Goal: Information Seeking & Learning: Learn about a topic

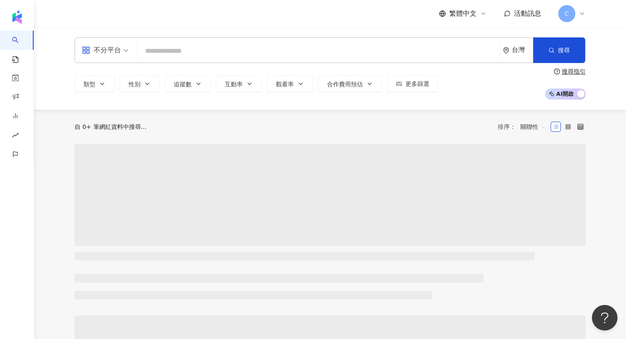
click at [297, 51] on input "search" at bounding box center [317, 51] width 355 height 16
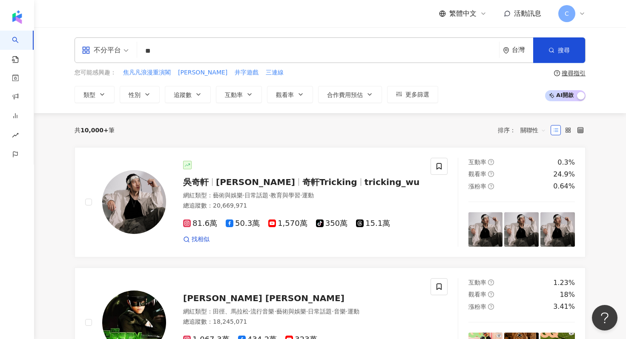
type input "*"
type input "****"
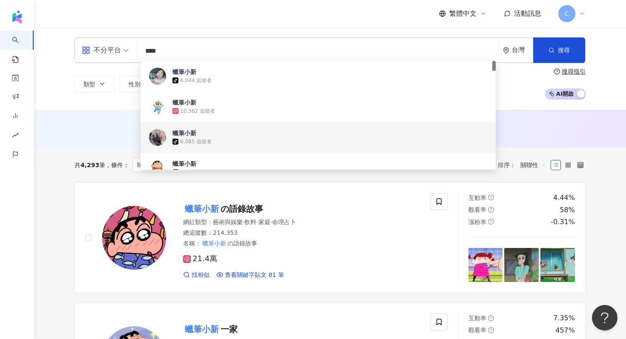
click at [52, 97] on div "不分平台 **** 台灣 搜尋 8cdc5825-7eb2-4549-bcfe-0f89e54609b7 8588e653-071d-4e6f-b43f-3e…" at bounding box center [330, 68] width 592 height 83
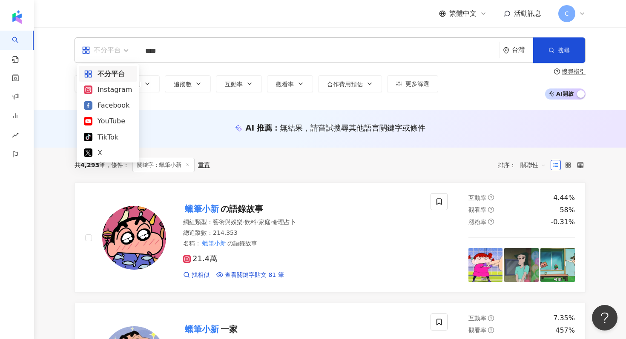
click at [120, 49] on div "不分平台" at bounding box center [101, 50] width 39 height 14
click at [118, 87] on div "Instagram" at bounding box center [108, 89] width 48 height 11
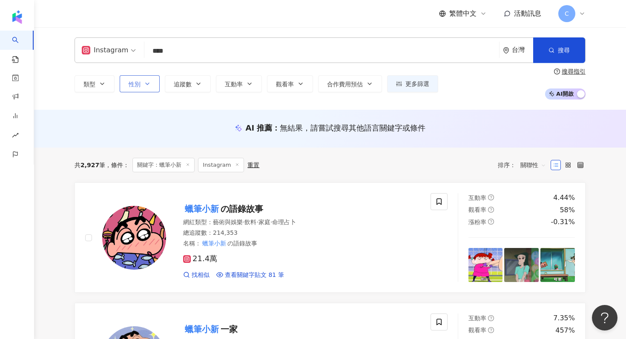
click at [140, 85] on button "性別" at bounding box center [140, 83] width 40 height 17
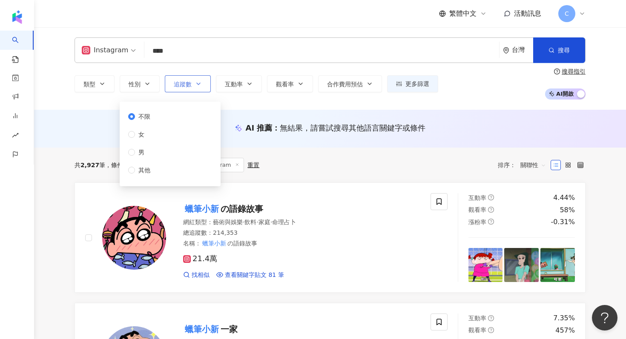
click at [184, 82] on span "追蹤數" at bounding box center [183, 84] width 18 height 7
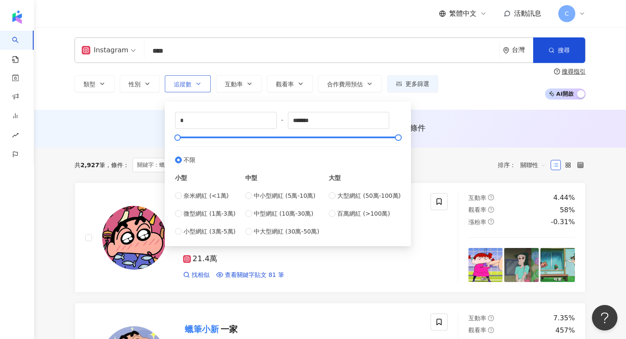
click at [184, 82] on span "追蹤數" at bounding box center [183, 84] width 18 height 7
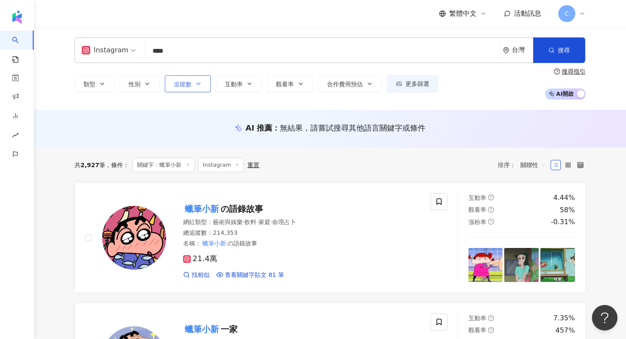
click at [184, 82] on span "追蹤數" at bounding box center [183, 84] width 18 height 7
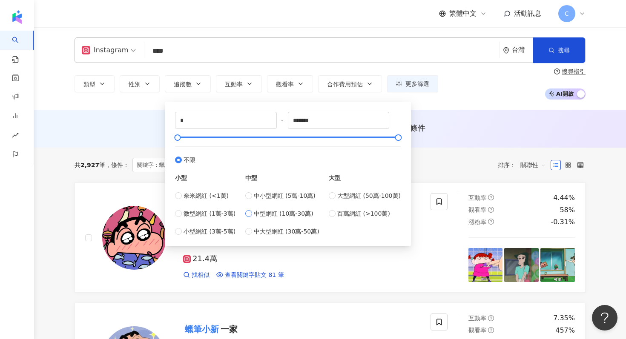
type input "******"
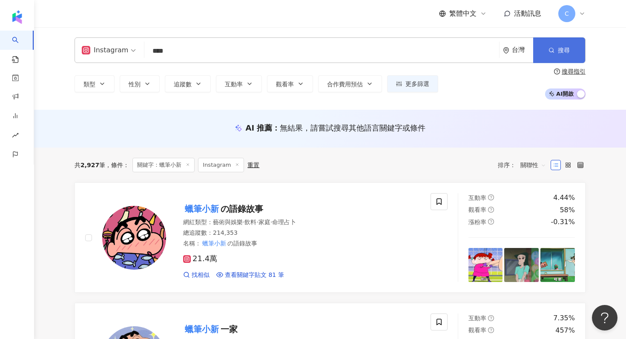
click at [550, 54] on button "搜尋" at bounding box center [559, 50] width 52 height 26
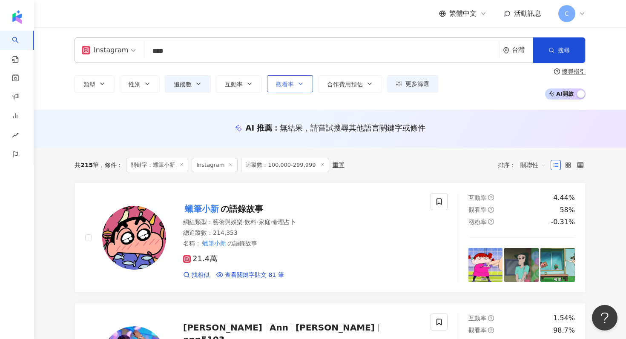
click at [299, 83] on icon "button" at bounding box center [300, 83] width 7 height 7
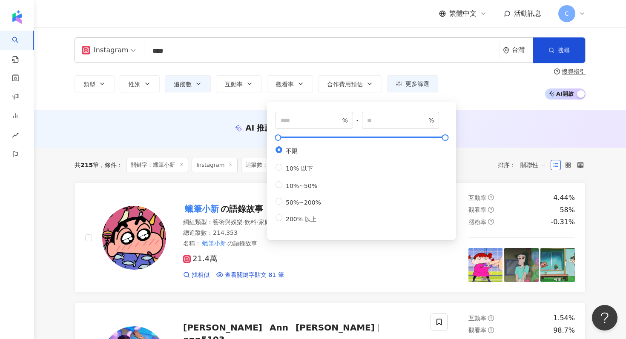
type input "**"
type input "***"
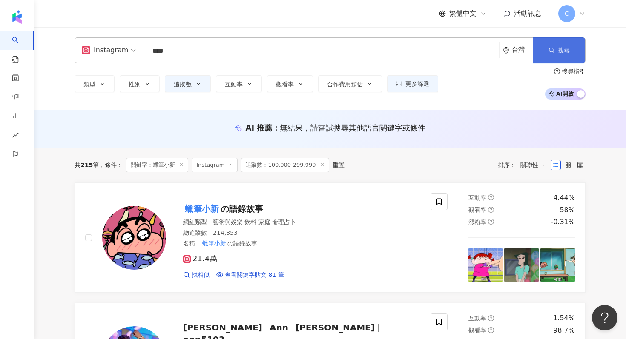
click at [552, 55] on button "搜尋" at bounding box center [559, 50] width 52 height 26
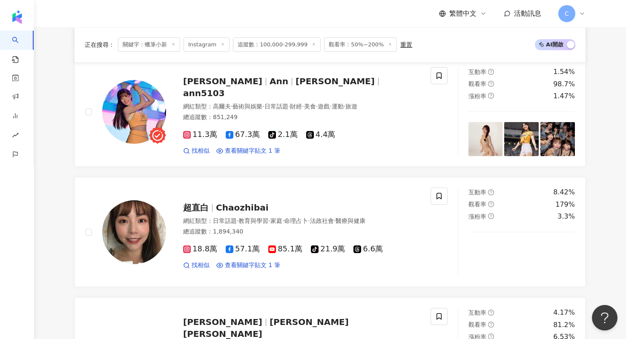
scroll to position [250, 0]
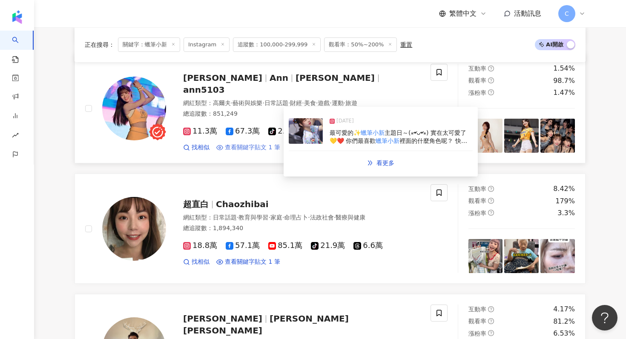
click at [235, 143] on span "查看關鍵字貼文 1 筆" at bounding box center [252, 147] width 55 height 9
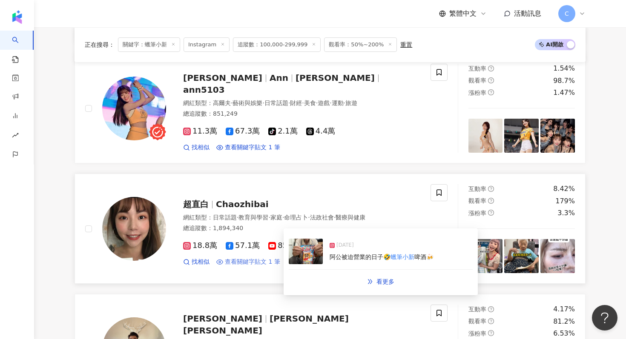
click at [233, 262] on span "查看關鍵字貼文 1 筆" at bounding box center [252, 262] width 55 height 9
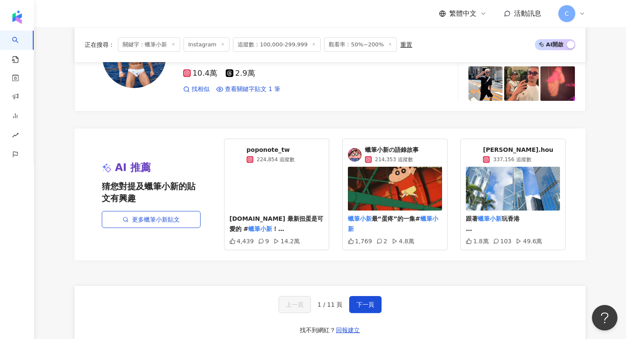
scroll to position [1551, 0]
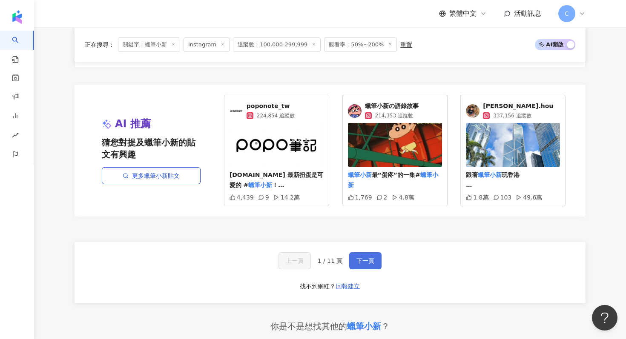
click at [356, 258] on span "下一頁" at bounding box center [365, 261] width 18 height 7
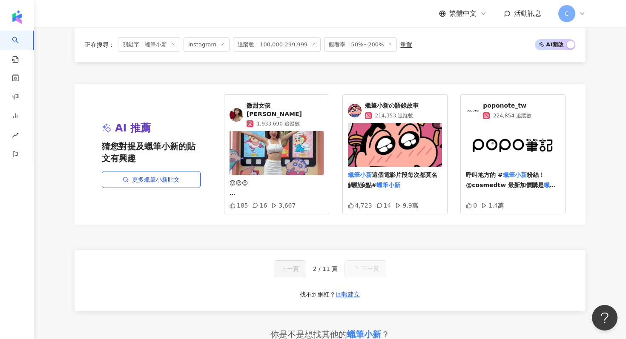
scroll to position [1505, 0]
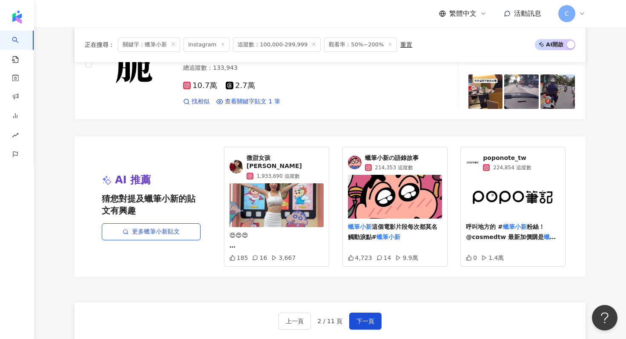
click at [268, 156] on div "微甜女孩 諶多芬 1,933,690 追蹤數" at bounding box center [285, 167] width 77 height 26
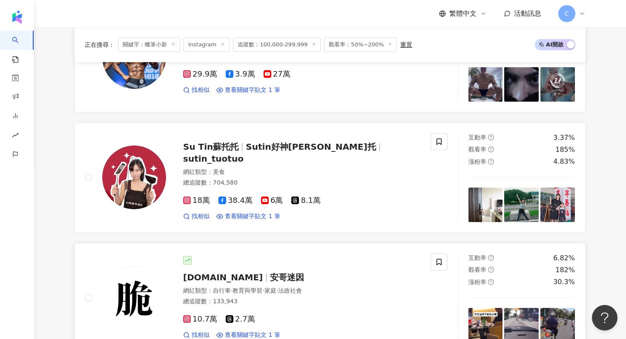
scroll to position [1228, 0]
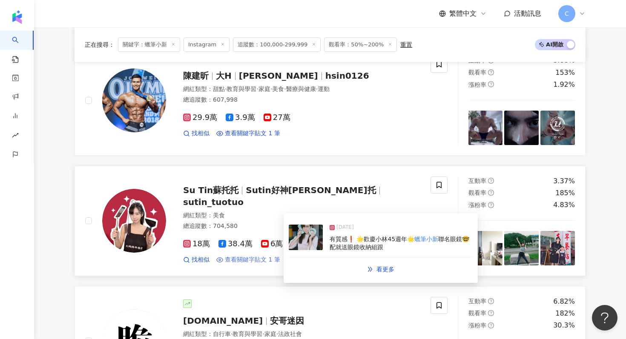
click at [235, 256] on span "查看關鍵字貼文 1 筆" at bounding box center [252, 260] width 55 height 9
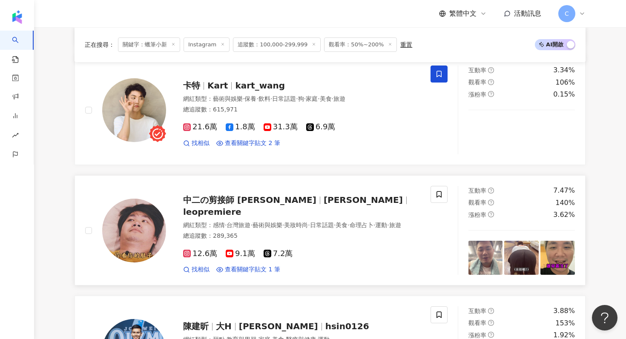
scroll to position [922, 0]
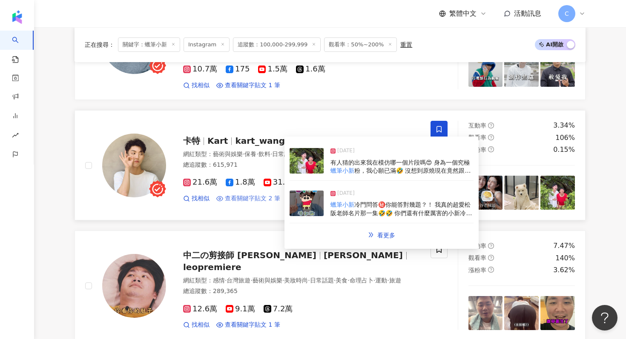
click at [261, 195] on span "查看關鍵字貼文 2 筆" at bounding box center [252, 199] width 55 height 9
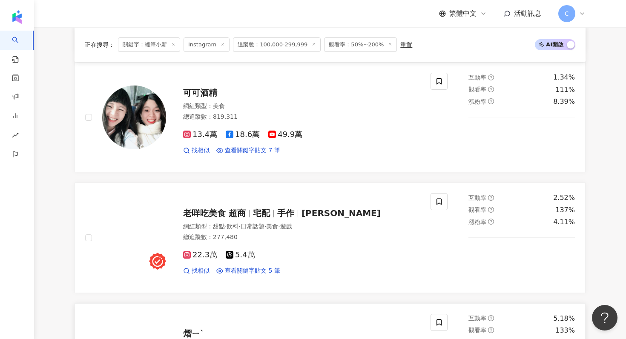
scroll to position [479, 0]
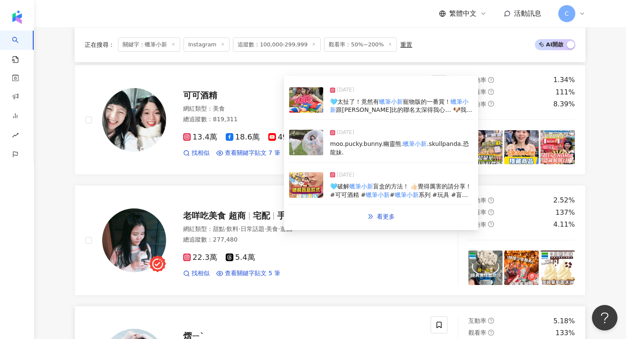
click at [246, 152] on span "查看關鍵字貼文 7 筆" at bounding box center [252, 153] width 55 height 9
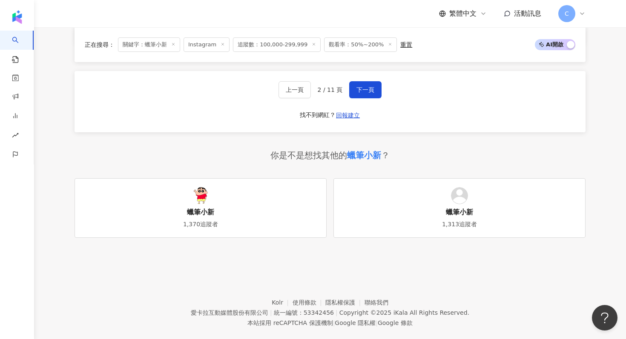
scroll to position [1641, 0]
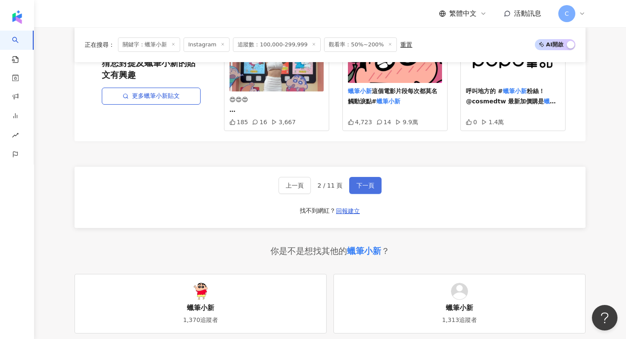
click at [369, 182] on span "下一頁" at bounding box center [365, 185] width 18 height 7
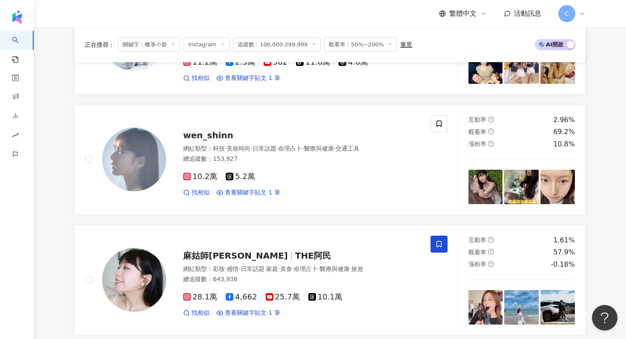
scroll to position [1162, 0]
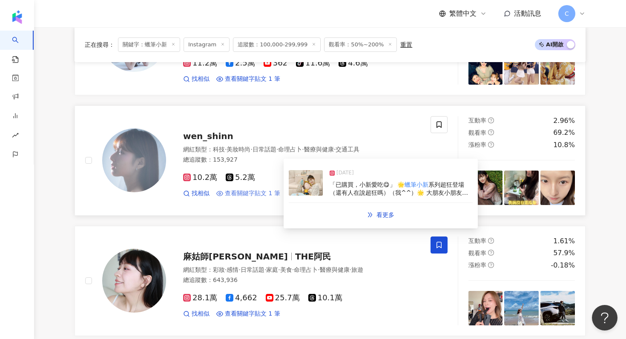
click at [230, 195] on span "查看關鍵字貼文 1 筆" at bounding box center [252, 193] width 55 height 9
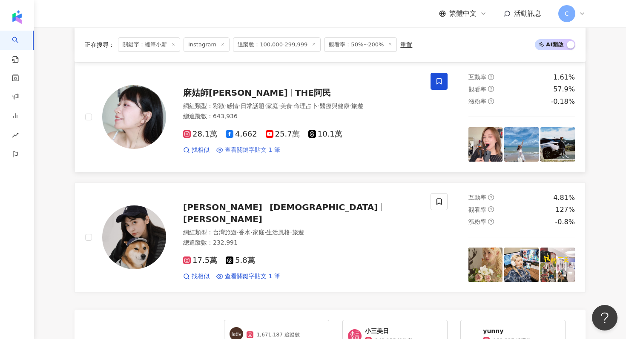
scroll to position [1352, 0]
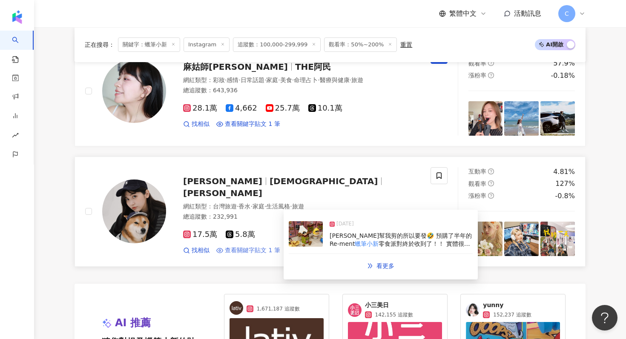
click at [247, 247] on span "查看關鍵字貼文 1 筆" at bounding box center [252, 251] width 55 height 9
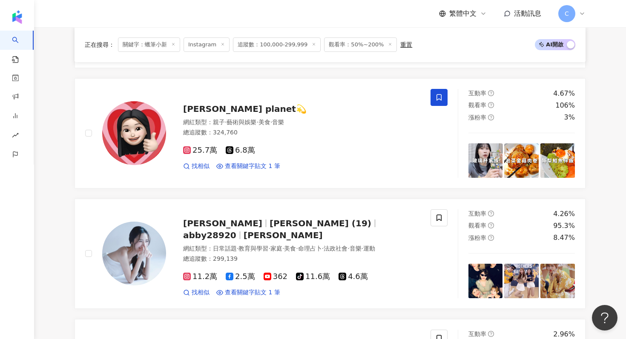
scroll to position [846, 0]
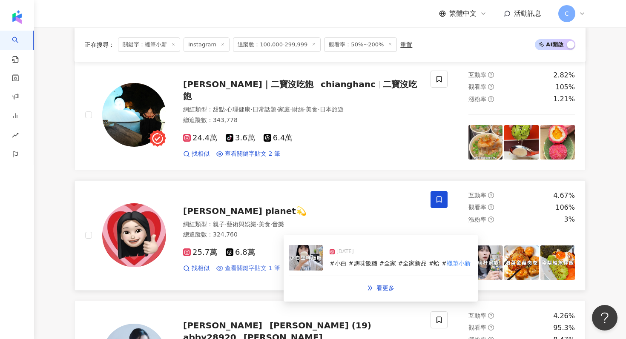
click at [238, 268] on span "查看關鍵字貼文 1 筆" at bounding box center [252, 268] width 55 height 9
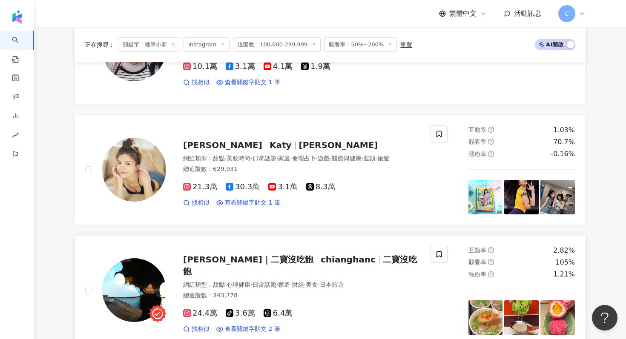
scroll to position [668, 0]
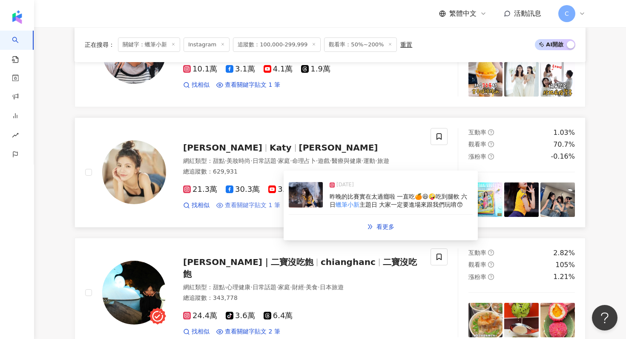
click at [242, 207] on span "查看關鍵字貼文 1 筆" at bounding box center [252, 205] width 55 height 9
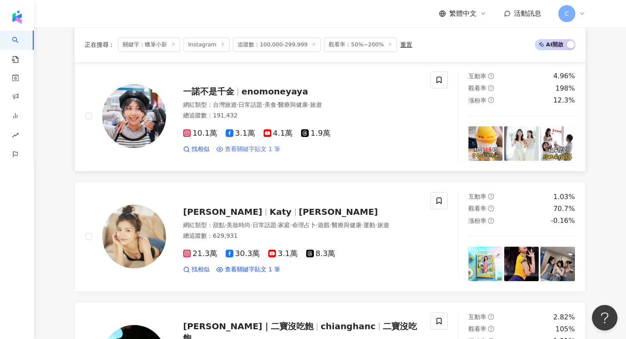
scroll to position [586, 0]
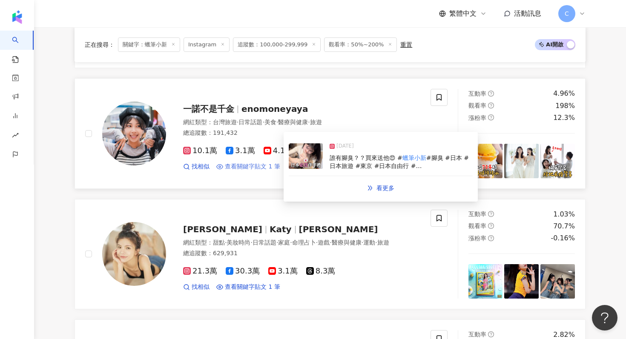
click at [249, 166] on span "查看關鍵字貼文 1 筆" at bounding box center [252, 167] width 55 height 9
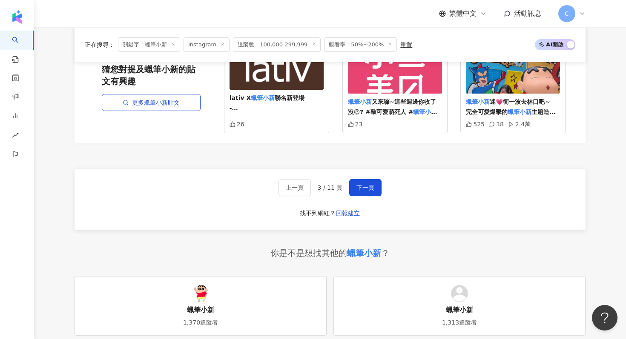
scroll to position [1737, 0]
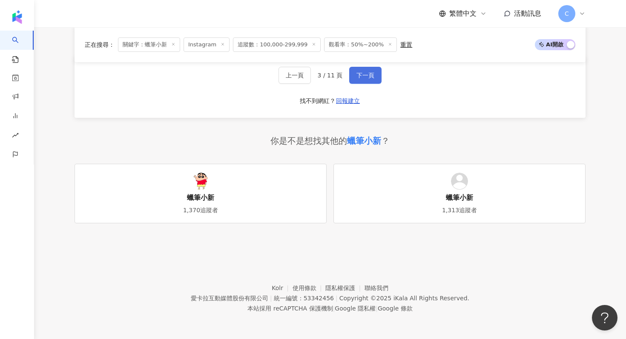
click at [365, 74] on span "下一頁" at bounding box center [365, 75] width 18 height 7
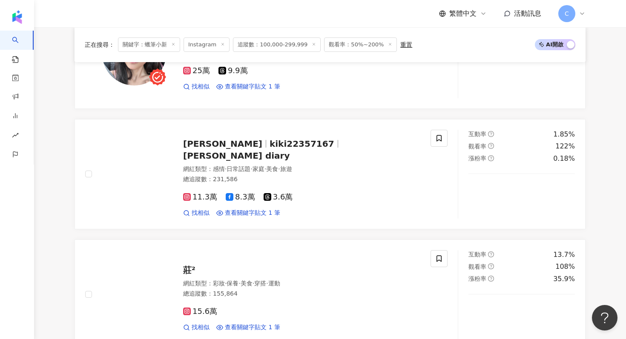
scroll to position [1118, 0]
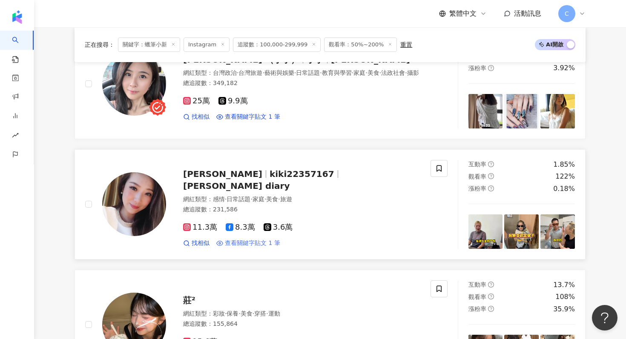
click at [250, 239] on span "查看關鍵字貼文 1 筆" at bounding box center [252, 243] width 55 height 9
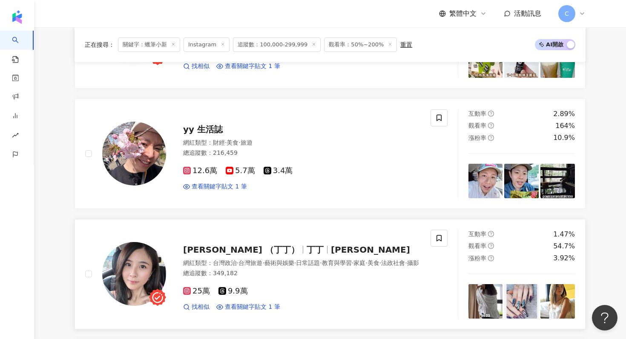
scroll to position [926, 0]
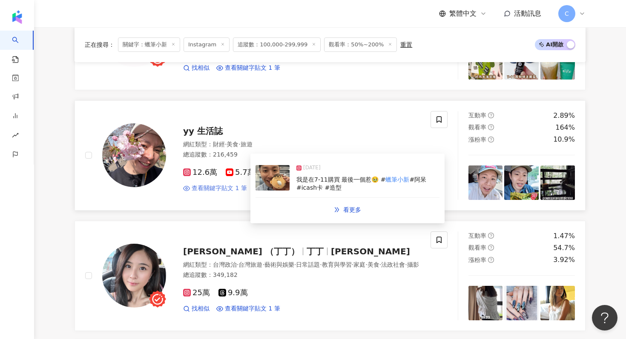
click at [224, 189] on span "查看關鍵字貼文 1 筆" at bounding box center [219, 188] width 55 height 9
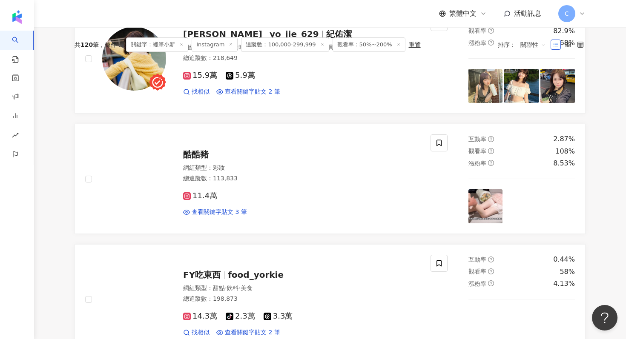
scroll to position [63, 0]
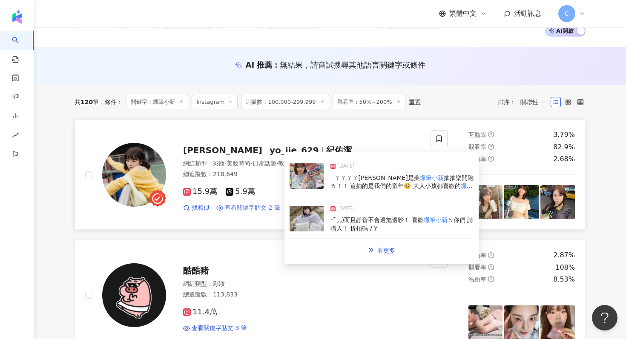
click at [246, 206] on span "查看關鍵字貼文 2 筆" at bounding box center [252, 208] width 55 height 9
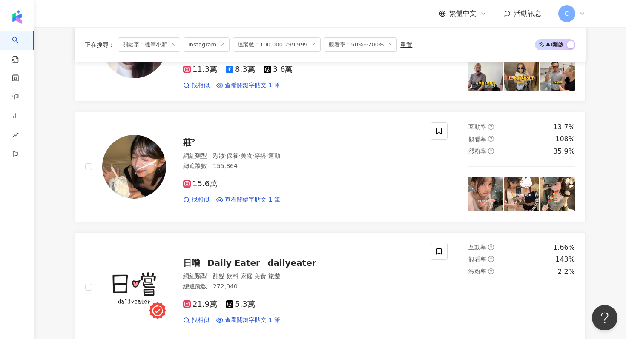
scroll to position [1737, 0]
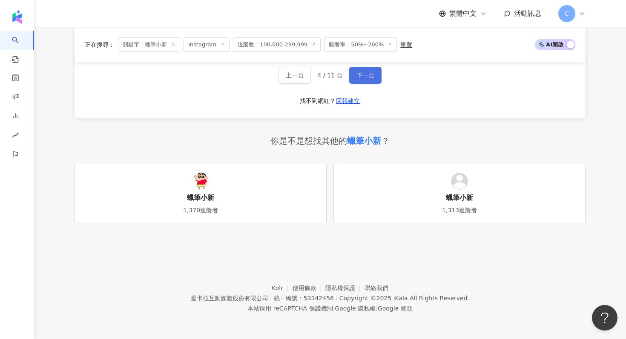
click at [368, 72] on span "下一頁" at bounding box center [365, 75] width 18 height 7
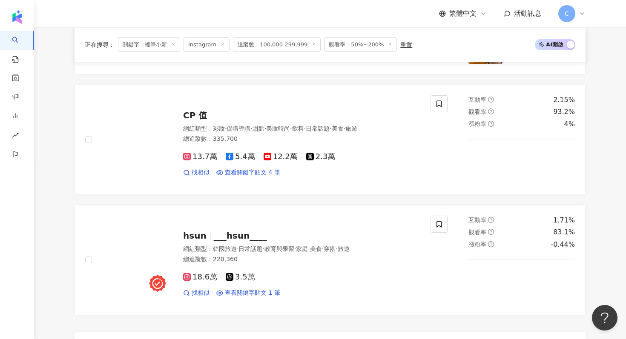
scroll to position [1330, 0]
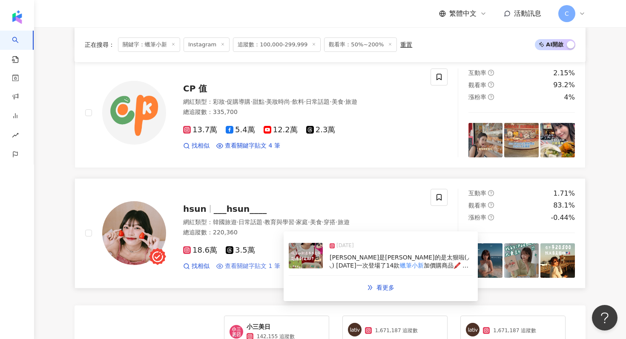
click at [237, 264] on span "查看關鍵字貼文 1 筆" at bounding box center [252, 266] width 55 height 9
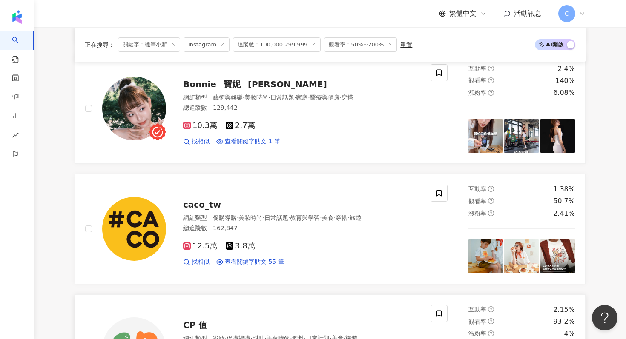
scroll to position [1089, 0]
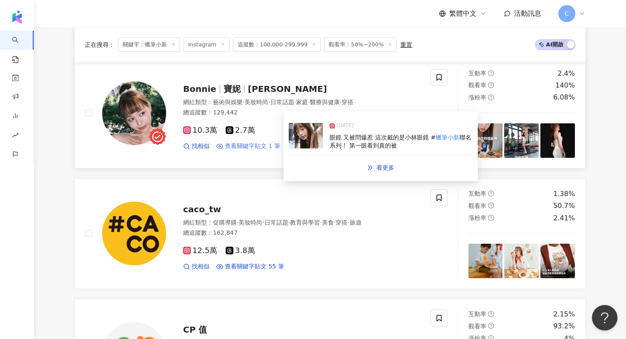
click at [258, 146] on span "查看關鍵字貼文 1 筆" at bounding box center [252, 146] width 55 height 9
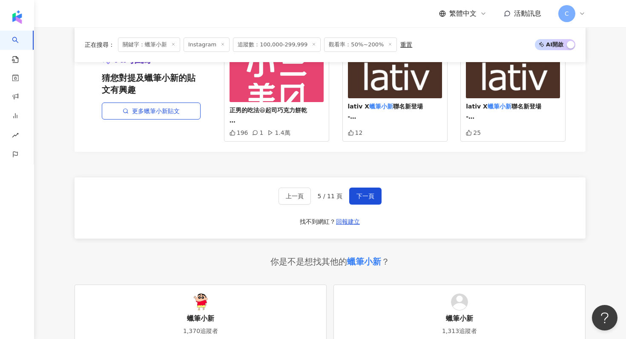
scroll to position [1737, 0]
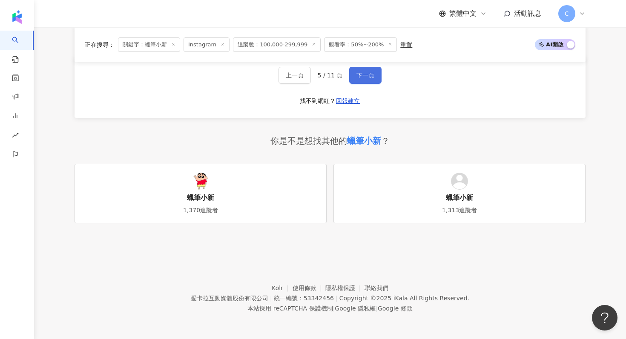
click at [361, 80] on button "下一頁" at bounding box center [365, 75] width 32 height 17
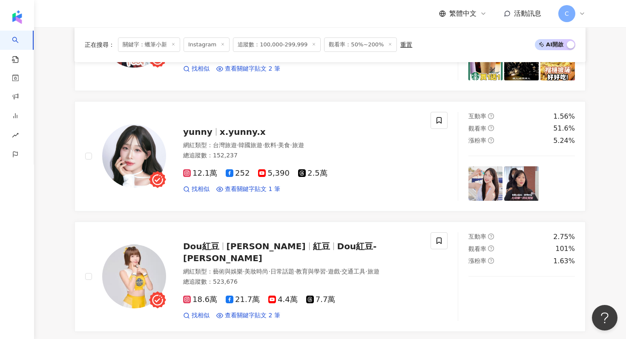
scroll to position [1158, 0]
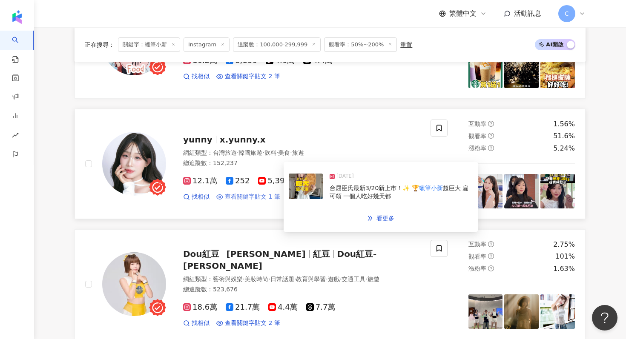
click at [241, 194] on span "查看關鍵字貼文 1 筆" at bounding box center [252, 197] width 55 height 9
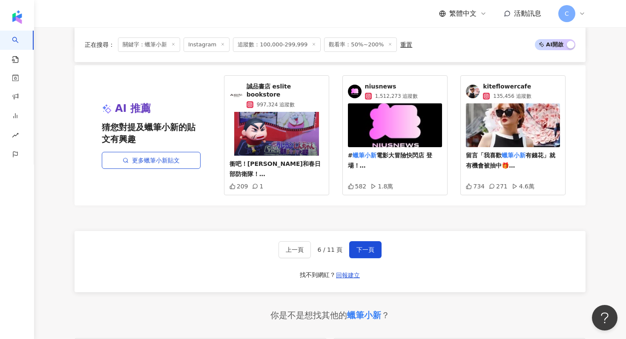
scroll to position [1737, 0]
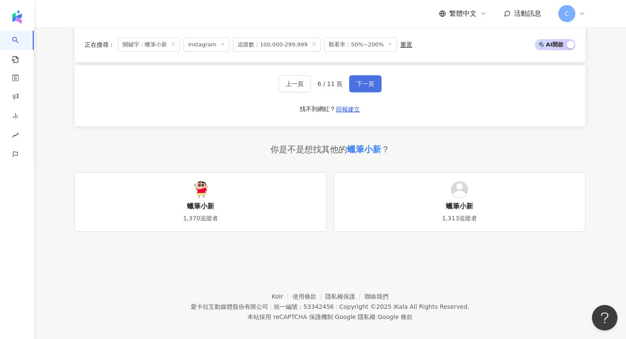
click at [361, 80] on span "下一頁" at bounding box center [365, 83] width 18 height 7
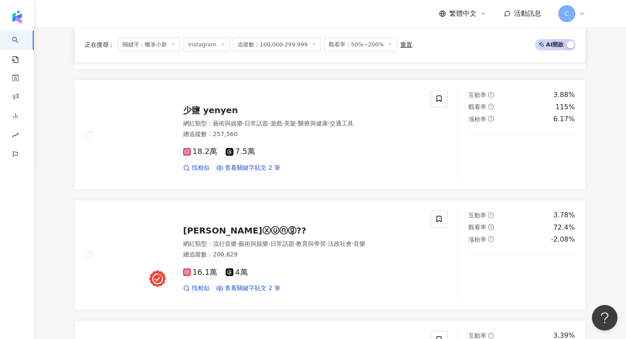
scroll to position [339, 0]
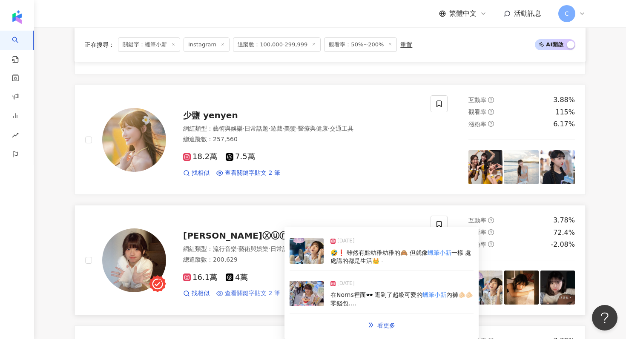
click at [244, 290] on span "查看關鍵字貼文 2 筆" at bounding box center [252, 294] width 55 height 9
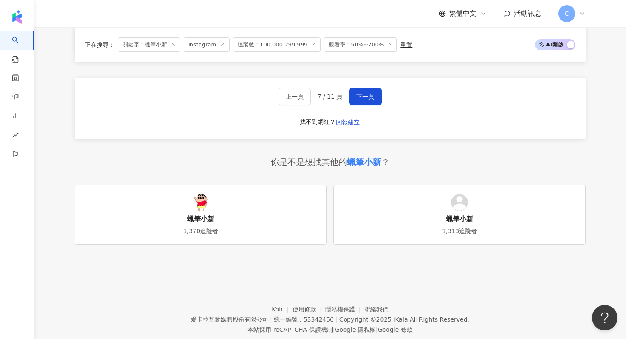
scroll to position [1737, 0]
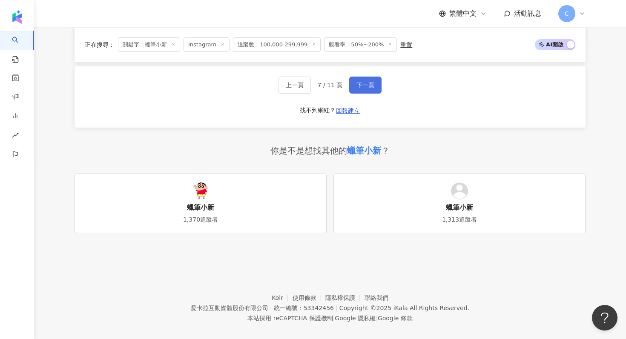
click at [368, 82] on span "下一頁" at bounding box center [365, 85] width 18 height 7
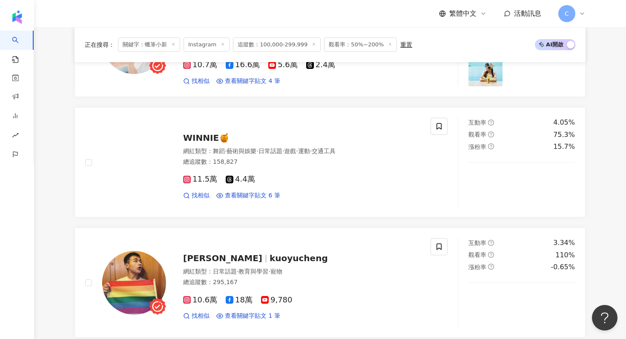
scroll to position [353, 0]
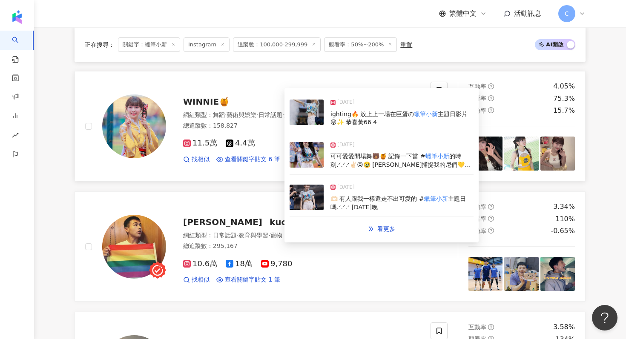
click at [249, 169] on div "WINNIE🍯 網紅類型 ： 舞蹈 · 藝術與娛樂 · 日常話題 · 遊戲 · 運動 · 交通工具 總追蹤數 ： 158,827 11.5萬 4.4萬 找相似…" at bounding box center [257, 126] width 345 height 89
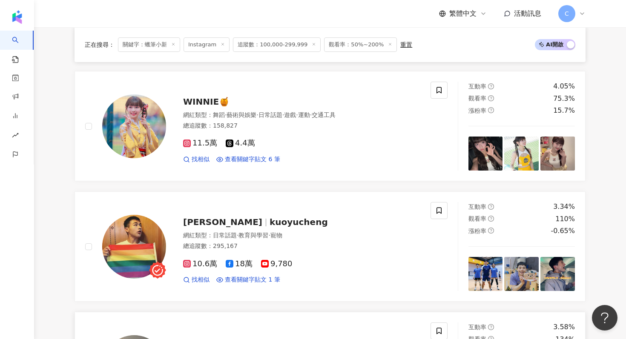
scroll to position [637, 0]
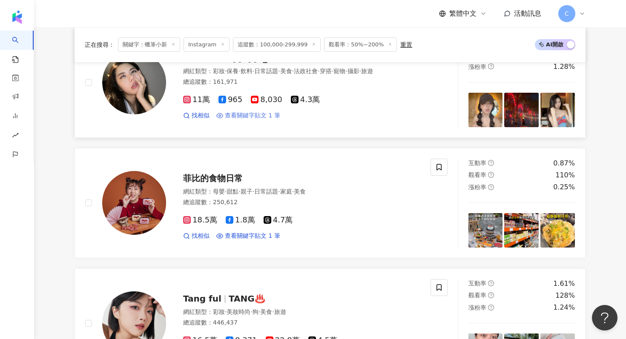
click at [264, 120] on span "查看關鍵字貼文 1 筆" at bounding box center [252, 116] width 55 height 9
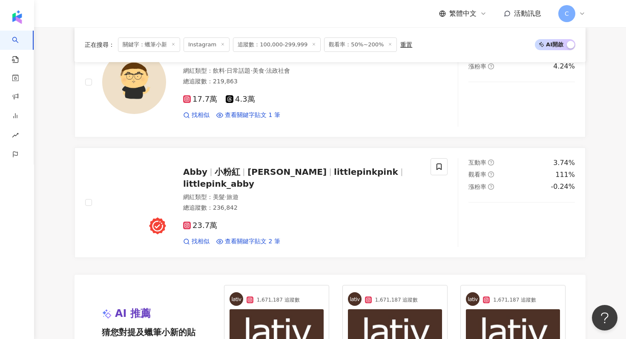
scroll to position [1402, 0]
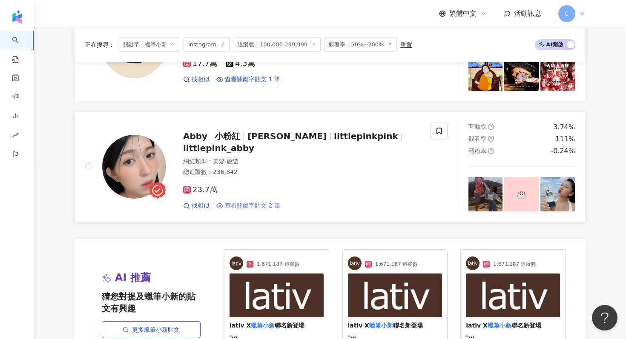
click at [258, 202] on span "查看關鍵字貼文 2 筆" at bounding box center [252, 206] width 55 height 9
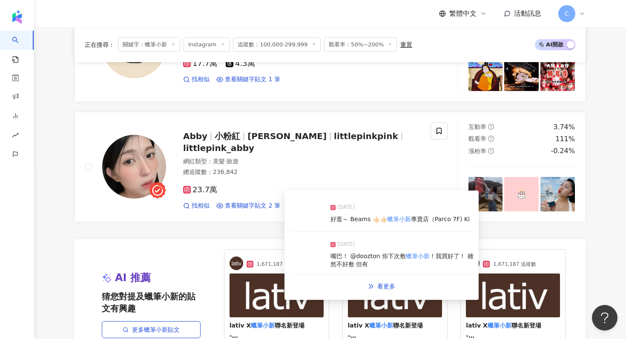
scroll to position [1742, 0]
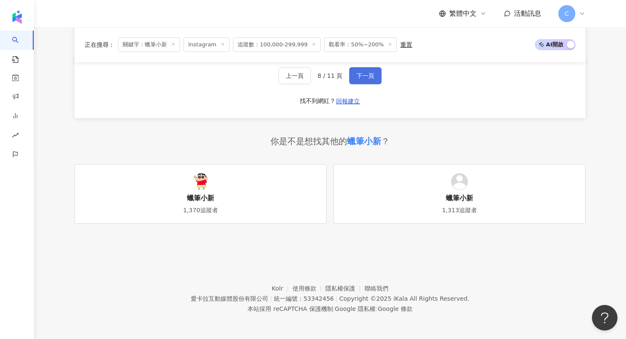
click at [359, 79] on button "下一頁" at bounding box center [365, 75] width 32 height 17
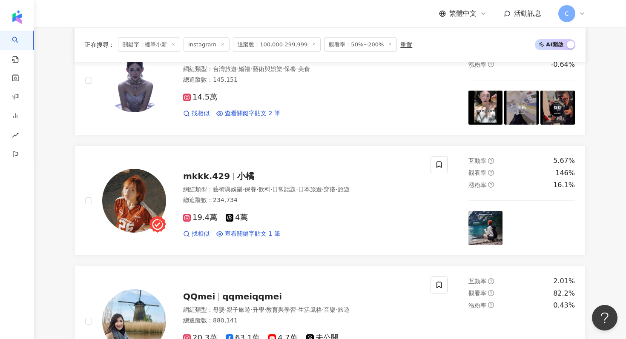
scroll to position [150, 0]
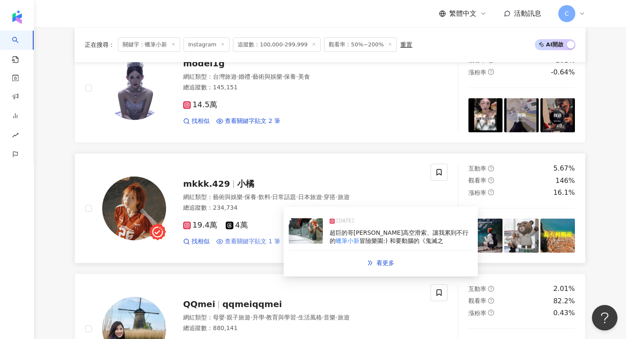
click at [244, 242] on span "查看關鍵字貼文 1 筆" at bounding box center [252, 242] width 55 height 9
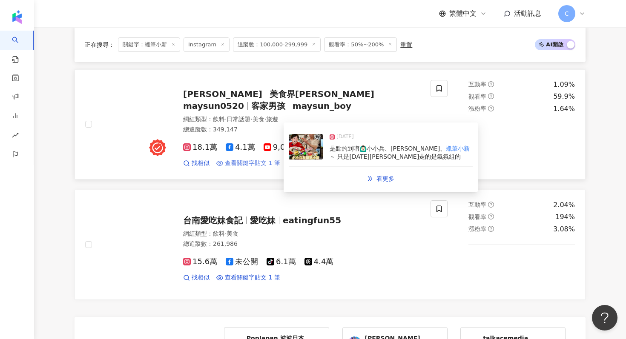
scroll to position [1737, 0]
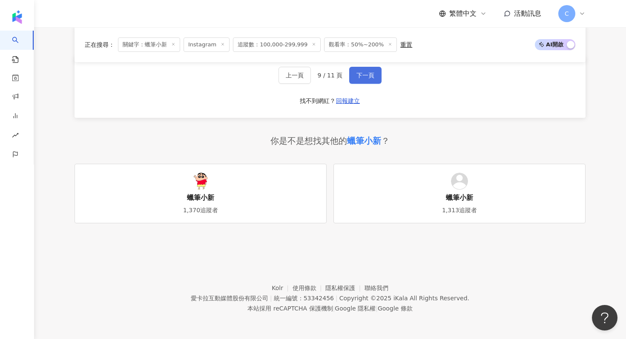
click at [365, 71] on button "下一頁" at bounding box center [365, 75] width 32 height 17
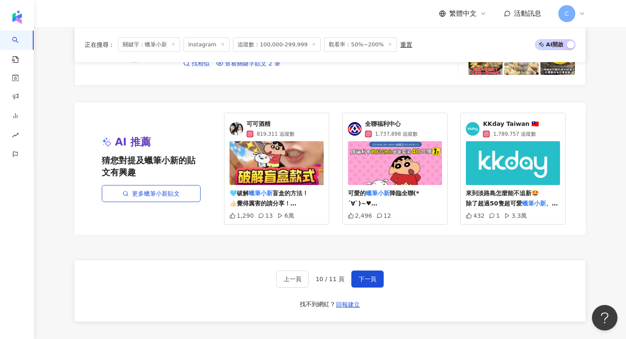
scroll to position [1662, 0]
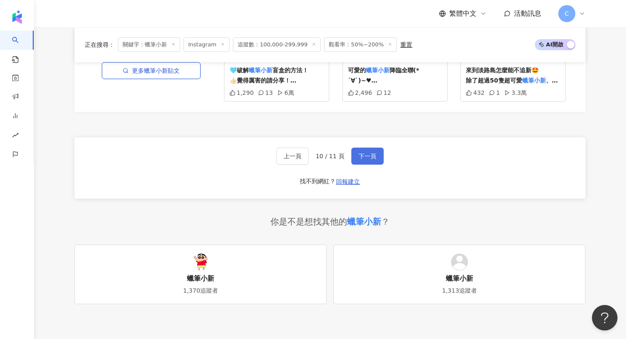
click at [360, 153] on span "下一頁" at bounding box center [367, 156] width 18 height 7
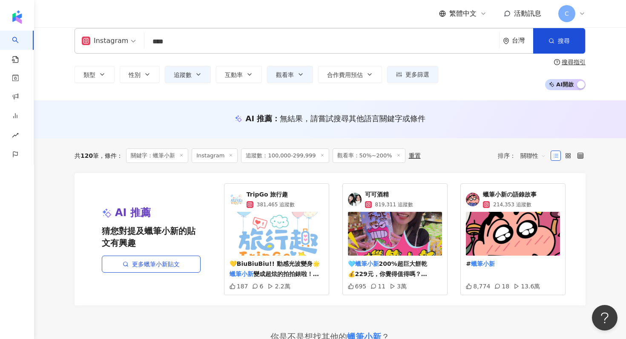
scroll to position [0, 0]
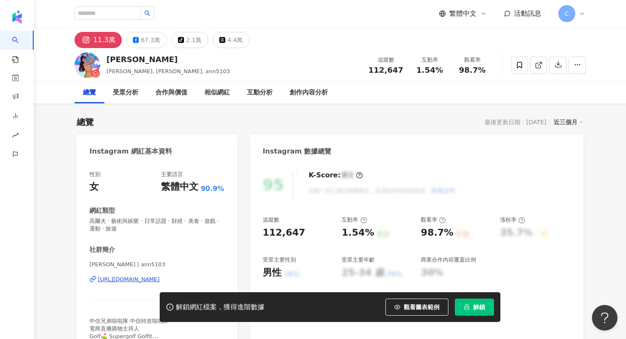
scroll to position [2623, 0]
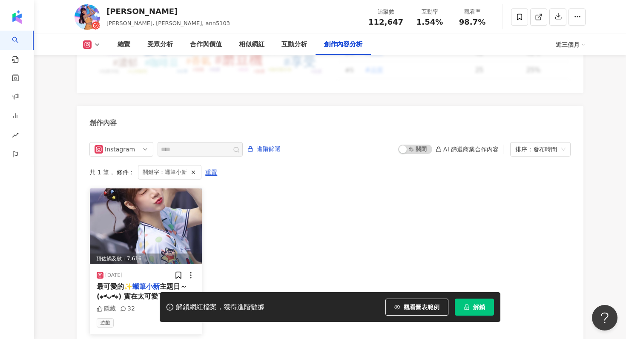
click at [157, 189] on img at bounding box center [146, 227] width 112 height 76
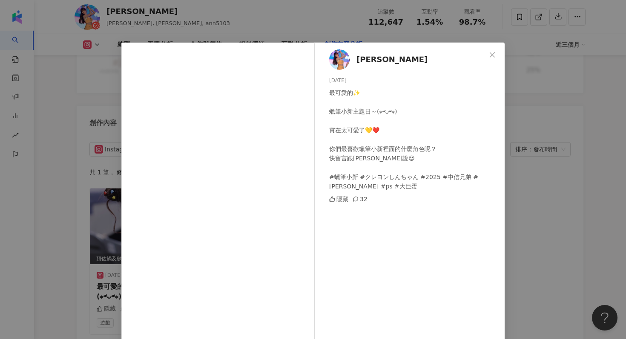
click at [533, 184] on div "Ann 廖小安 2025/4/22 最可愛的✨ 蠟筆小新主題日～(⁎⁍̴̛ᴗ⁍̴̛⁎) 實在太可愛了💛❤️ 你們最喜歡蠟筆小新裡面的什麼角色呢？ 快留言跟小安…" at bounding box center [313, 169] width 626 height 339
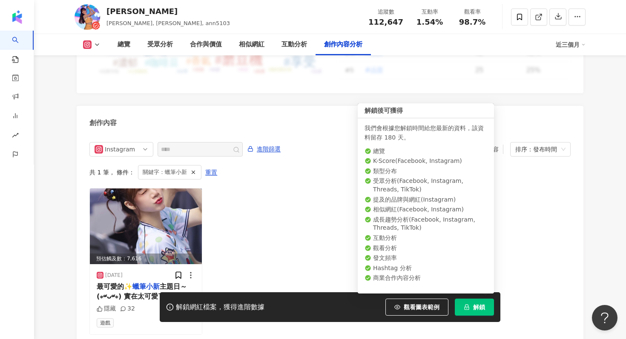
click at [473, 306] on span "解鎖" at bounding box center [479, 307] width 12 height 7
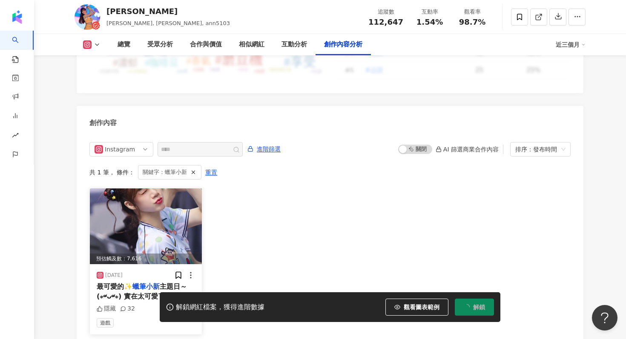
click at [141, 283] on mark "蠟筆小新" at bounding box center [145, 287] width 27 height 8
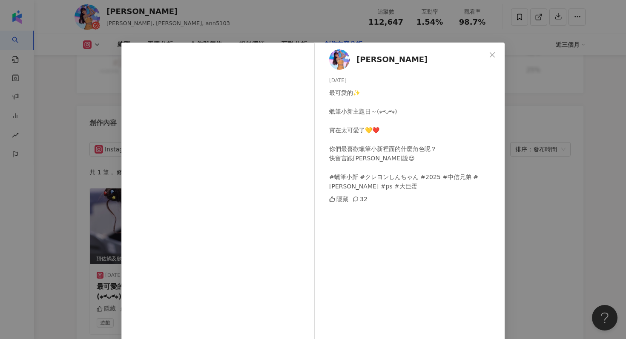
click at [531, 128] on div "Ann 廖小安 2025/4/22 最可愛的✨ 蠟筆小新主題日～(⁎⁍̴̛ᴗ⁍̴̛⁎) 實在太可愛了💛❤️ 你們最喜歡蠟筆小新裡面的什麼角色呢？ 快留言跟小安…" at bounding box center [313, 169] width 626 height 339
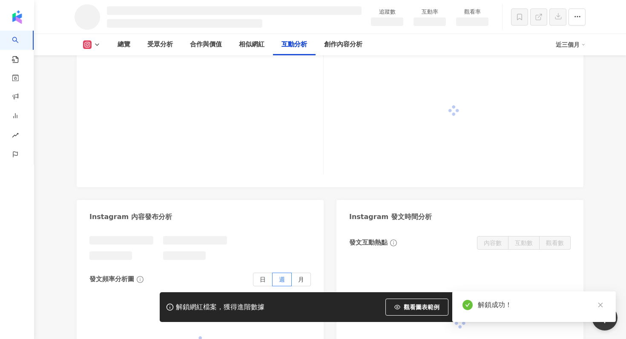
scroll to position [1611, 0]
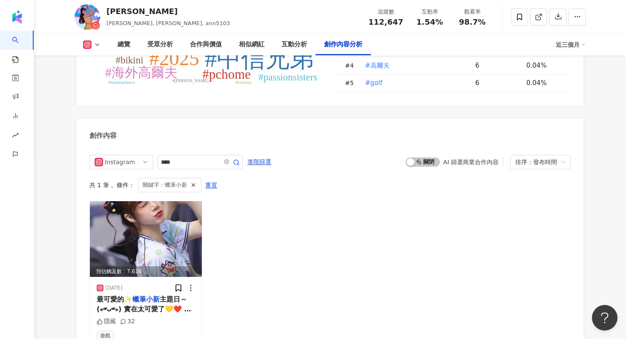
scroll to position [2612, 0]
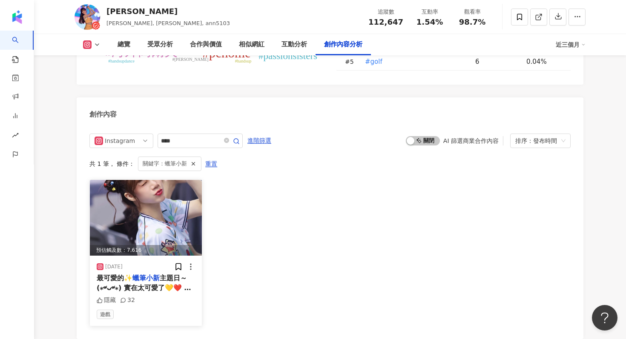
click at [135, 274] on mark "蠟筆小新" at bounding box center [145, 278] width 27 height 8
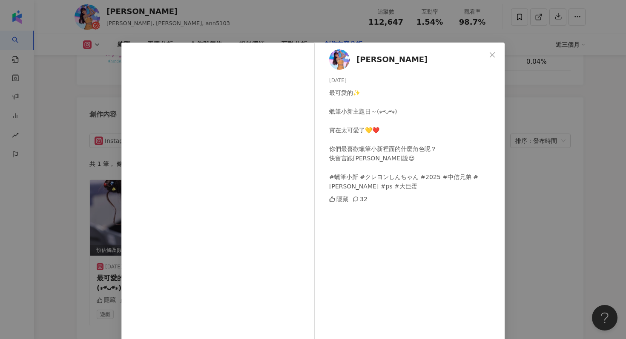
click at [375, 62] on span "Ann 廖小安" at bounding box center [391, 60] width 71 height 12
click at [490, 56] on icon "close" at bounding box center [492, 55] width 7 height 7
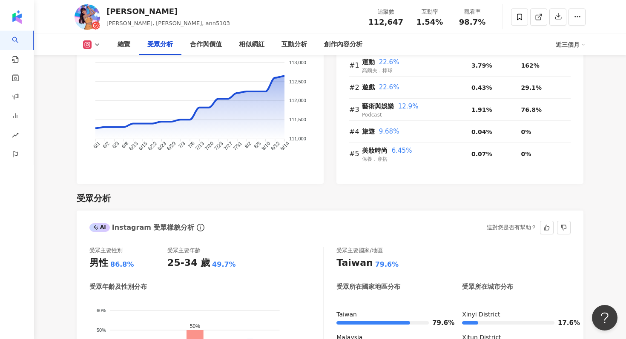
scroll to position [467, 0]
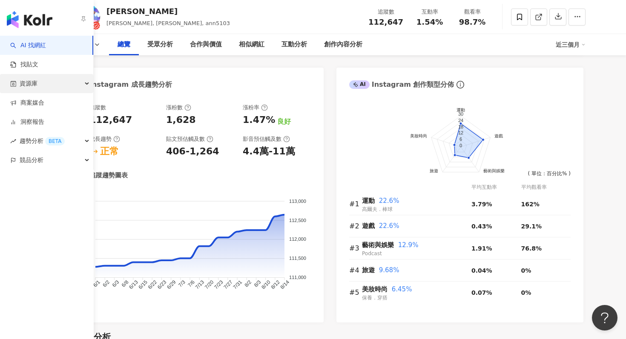
click at [43, 83] on div "資源庫" at bounding box center [46, 83] width 93 height 19
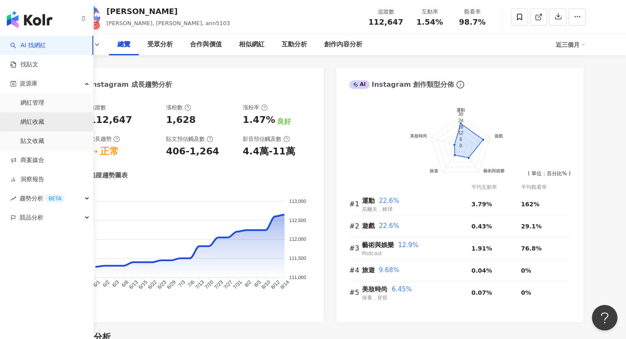
click at [43, 122] on link "網紅收藏" at bounding box center [32, 122] width 24 height 9
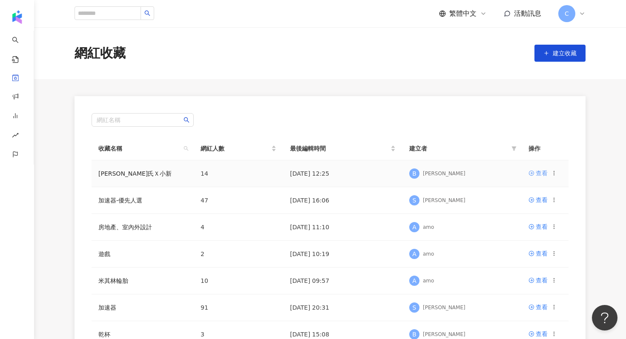
click at [533, 169] on link "查看" at bounding box center [537, 173] width 19 height 9
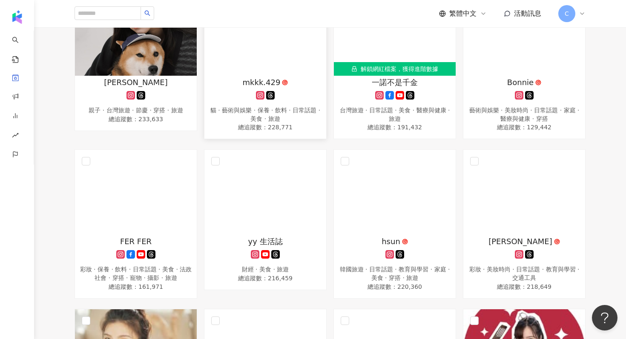
scroll to position [204, 0]
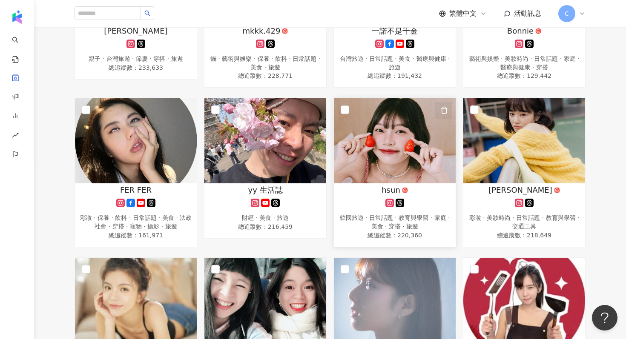
click at [443, 110] on icon "button" at bounding box center [444, 110] width 8 height 8
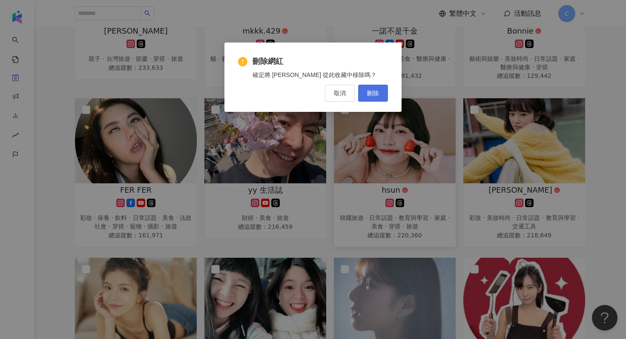
click at [373, 94] on span "刪除" at bounding box center [373, 93] width 12 height 7
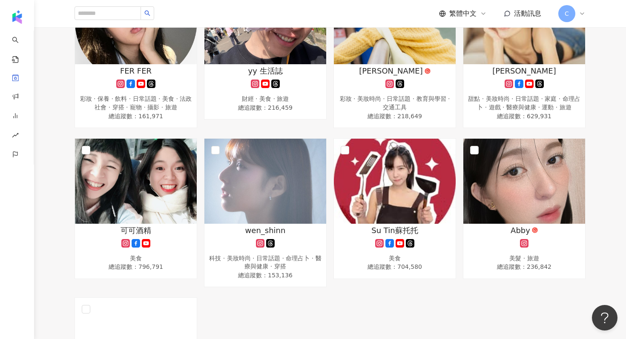
scroll to position [307, 0]
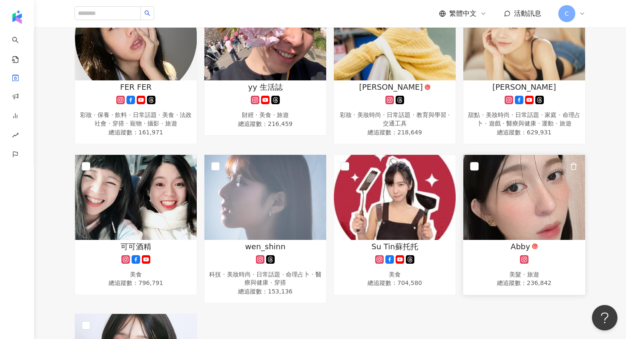
click at [551, 230] on img at bounding box center [524, 197] width 122 height 85
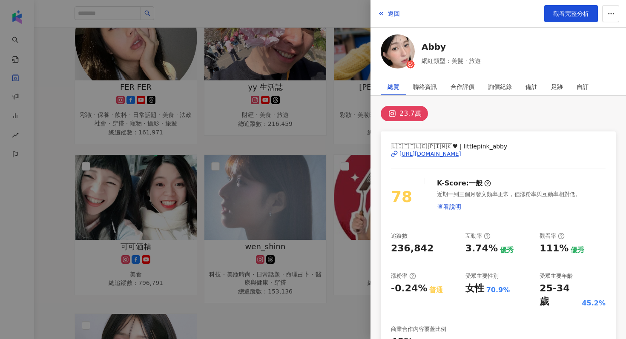
click at [433, 154] on div "https://www.instagram.com/littlepink_abby/" at bounding box center [430, 154] width 62 height 8
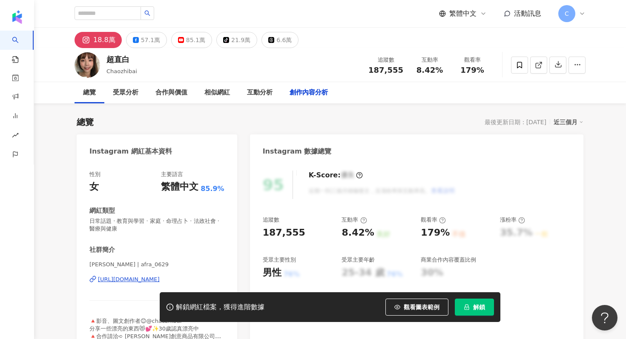
scroll to position [2603, 0]
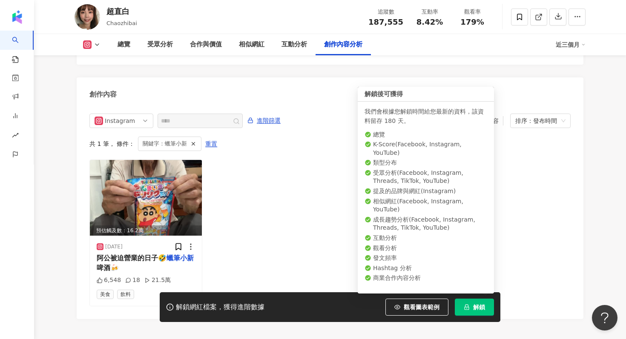
click at [473, 310] on span "解鎖" at bounding box center [479, 307] width 12 height 7
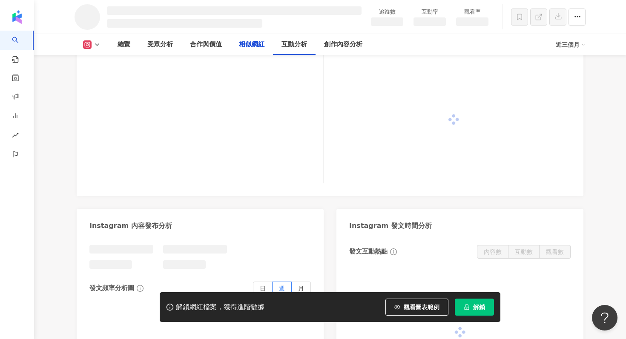
scroll to position [1242, 0]
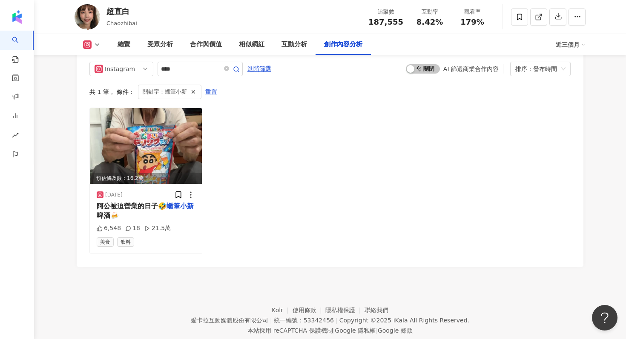
scroll to position [2665, 0]
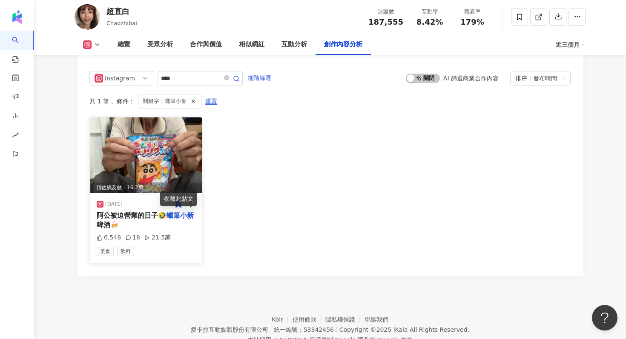
click at [152, 155] on img at bounding box center [146, 156] width 112 height 76
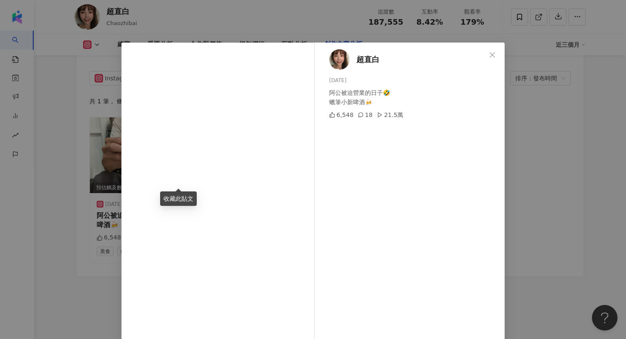
click at [369, 60] on span "超直白" at bounding box center [367, 60] width 23 height 12
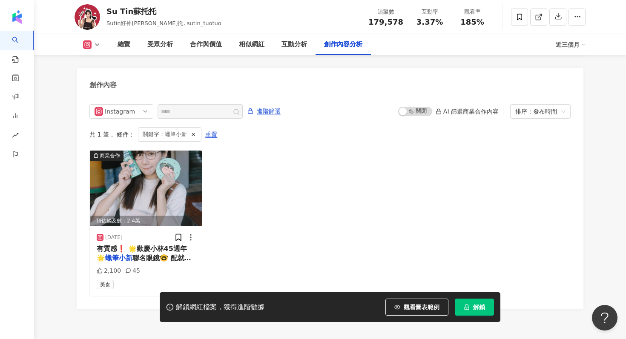
scroll to position [2592, 0]
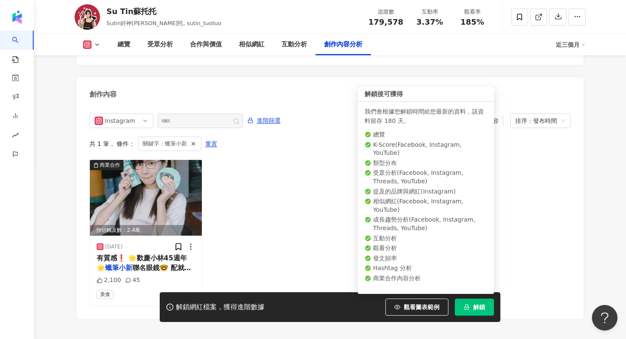
click at [470, 311] on button "解鎖" at bounding box center [474, 307] width 39 height 17
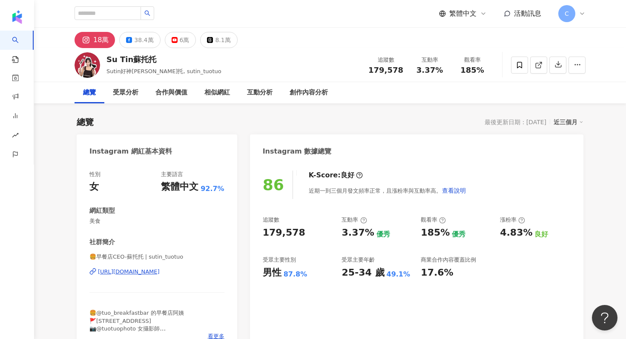
click at [160, 271] on div "[URL][DOMAIN_NAME]" at bounding box center [129, 272] width 62 height 8
click at [517, 66] on icon at bounding box center [519, 65] width 5 height 6
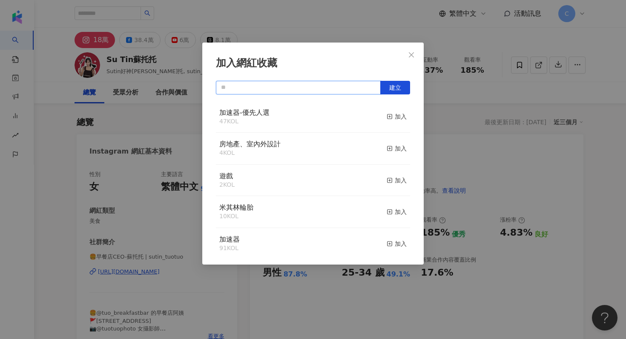
click at [342, 84] on input "text" at bounding box center [298, 88] width 165 height 14
type input "**"
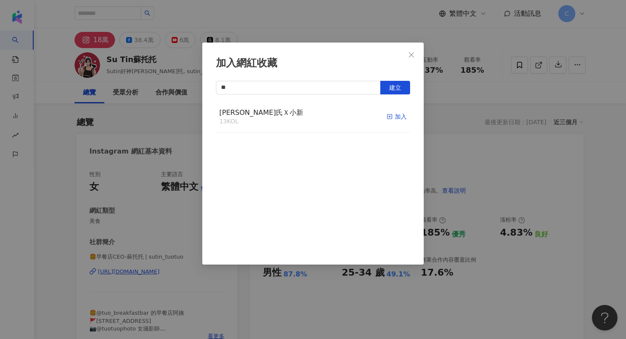
click at [398, 115] on div "加入" at bounding box center [397, 116] width 20 height 9
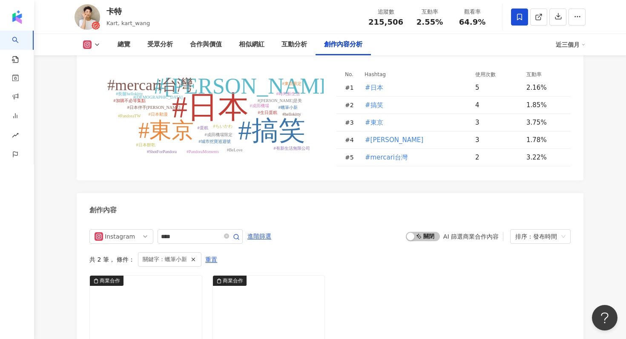
scroll to position [2164, 0]
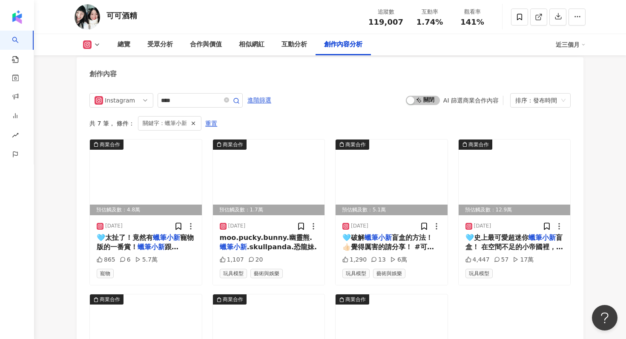
scroll to position [2381, 0]
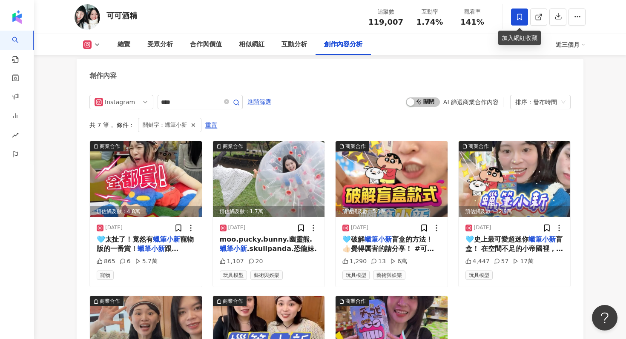
click at [520, 19] on icon at bounding box center [520, 17] width 8 height 8
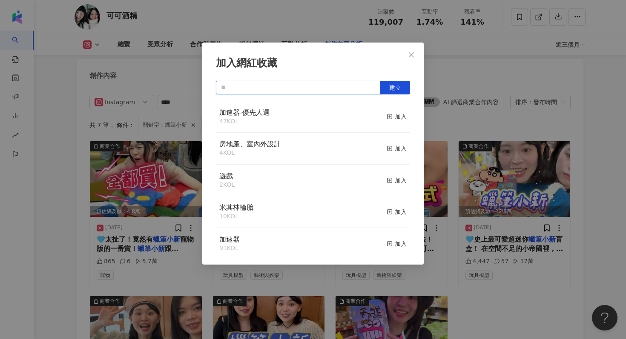
click at [316, 83] on input "text" at bounding box center [298, 88] width 165 height 14
type input "**"
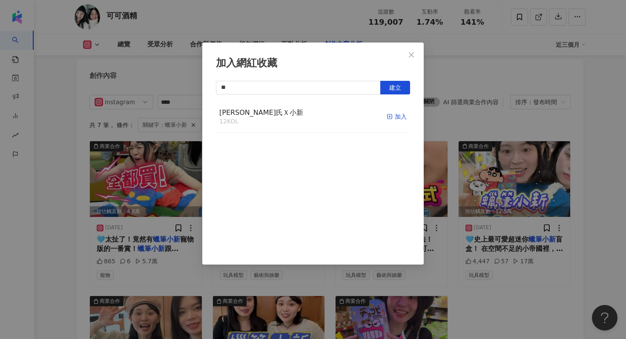
click at [393, 114] on div "加入" at bounding box center [397, 116] width 20 height 9
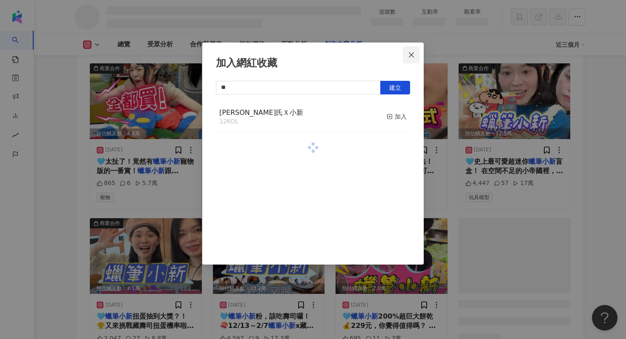
scroll to position [2316, 0]
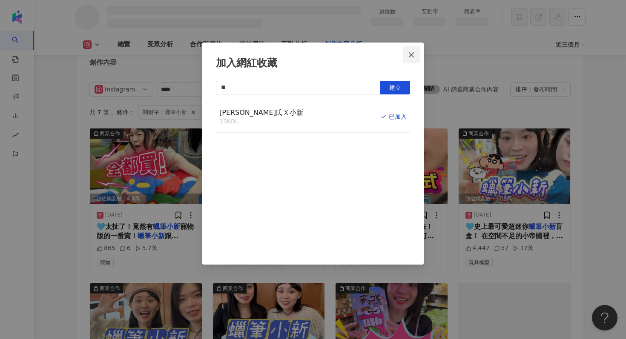
click at [413, 55] on icon "close" at bounding box center [411, 55] width 7 height 7
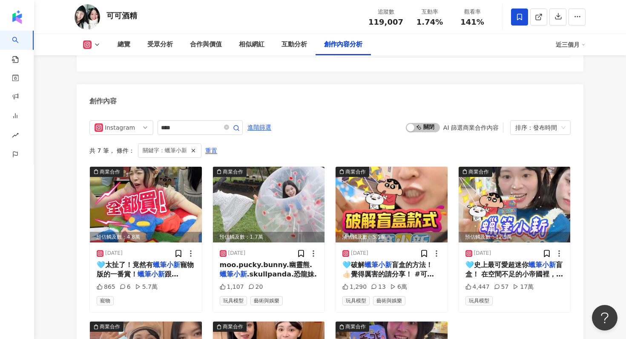
scroll to position [2357, 0]
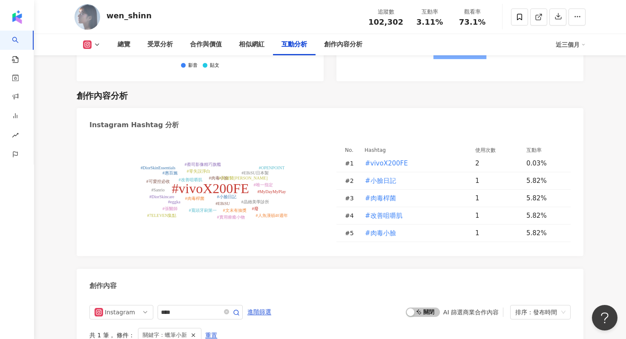
scroll to position [2214, 0]
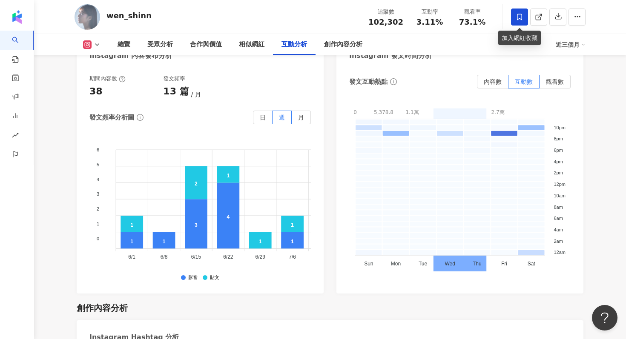
click at [520, 19] on icon at bounding box center [519, 17] width 5 height 6
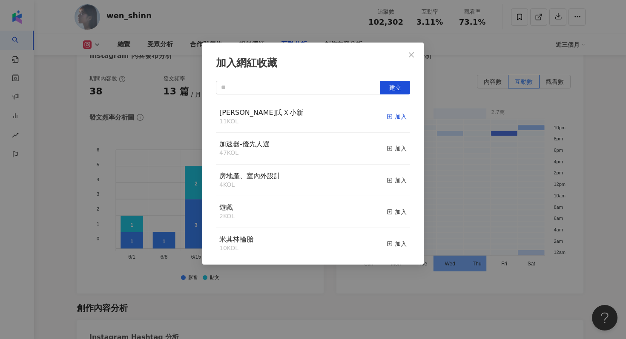
click at [393, 117] on div "加入" at bounding box center [397, 116] width 20 height 9
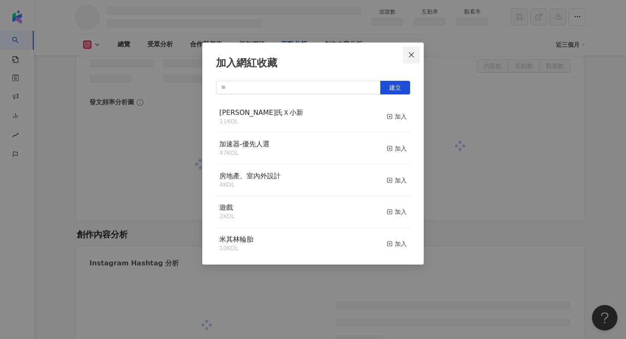
scroll to position [1968, 0]
click at [413, 54] on icon "close" at bounding box center [411, 55] width 7 height 7
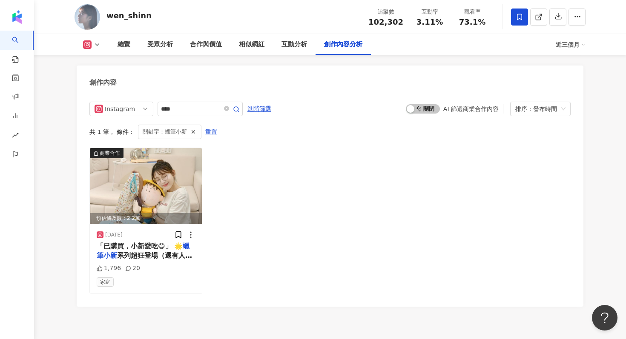
scroll to position [2622, 0]
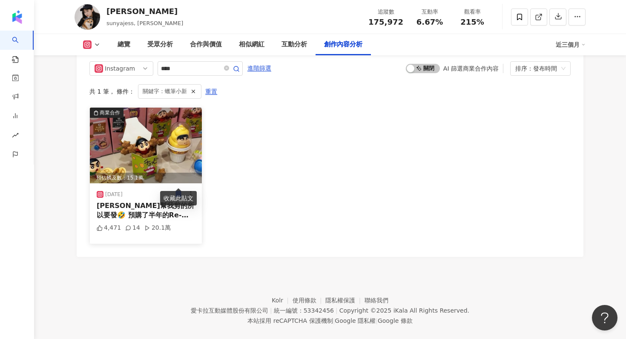
scroll to position [2637, 0]
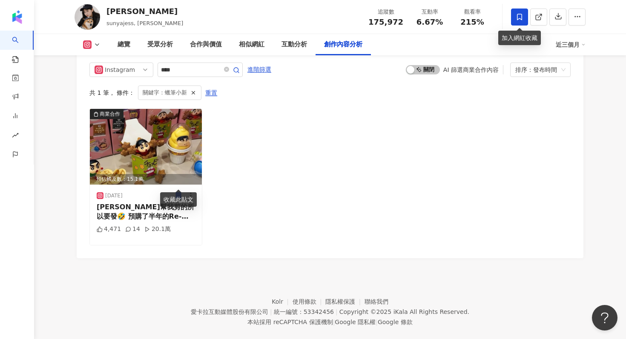
click at [520, 9] on span at bounding box center [519, 17] width 17 height 17
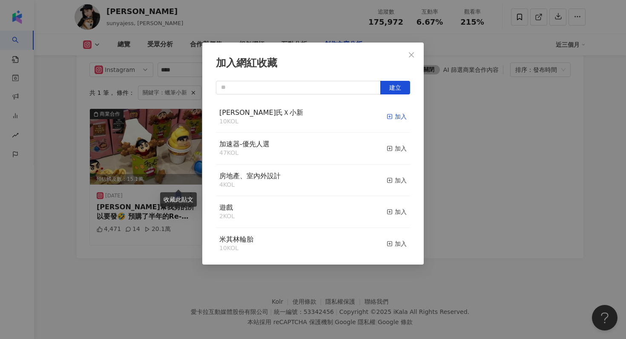
click at [396, 116] on div "加入" at bounding box center [397, 116] width 20 height 9
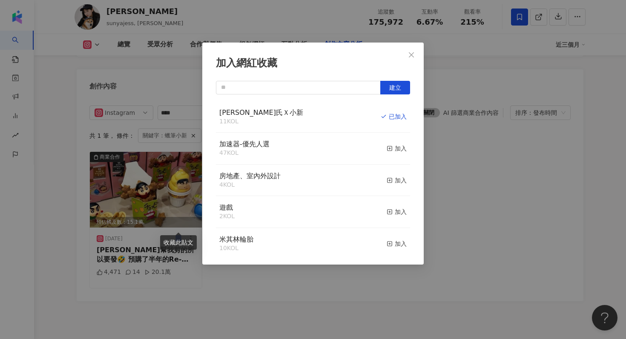
scroll to position [2586, 0]
click at [413, 57] on icon "close" at bounding box center [411, 54] width 5 height 5
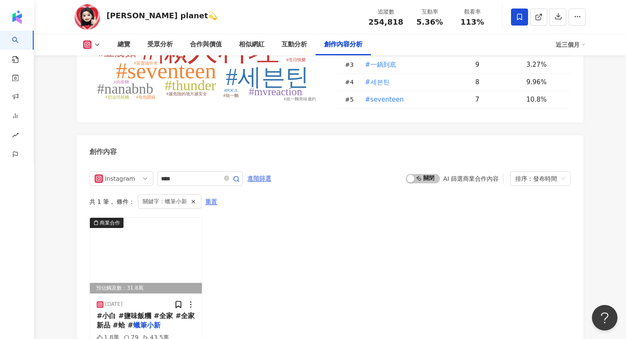
scroll to position [2640, 0]
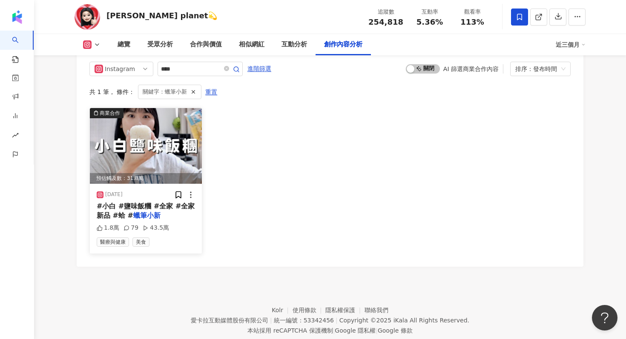
click at [177, 130] on img at bounding box center [146, 146] width 112 height 76
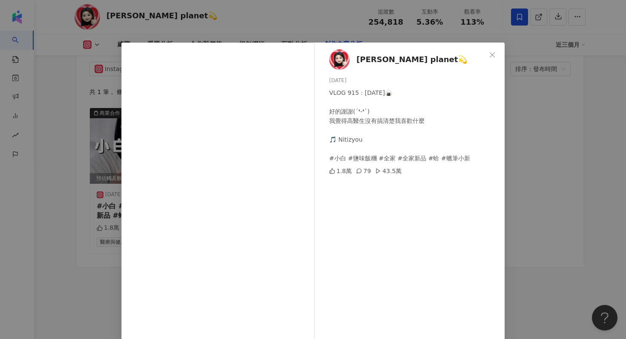
click at [516, 98] on div "李欣Lee’s planet💫 2024/9/10 VLOG 915 : 2024/09/09🍙 好的謝謝(´❛-❛`) 我覺得高醫生沒有搞清楚我喜歡什麼 🎵…" at bounding box center [313, 169] width 626 height 339
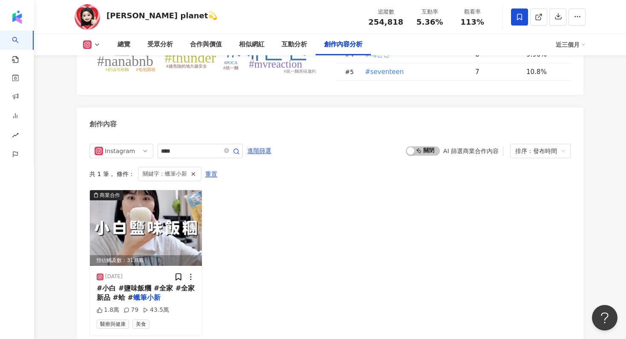
scroll to position [2544, 0]
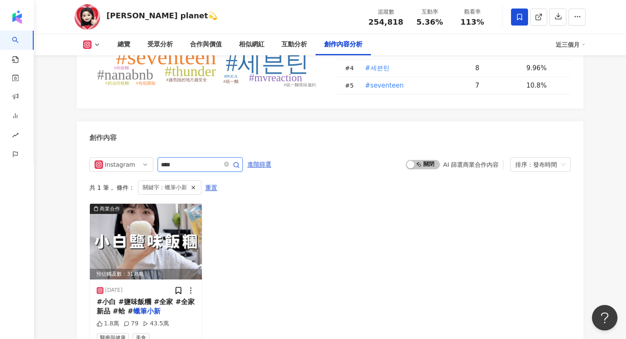
click at [175, 160] on input "****" at bounding box center [191, 165] width 60 height 10
type input "**"
click at [240, 162] on icon "button" at bounding box center [236, 165] width 7 height 7
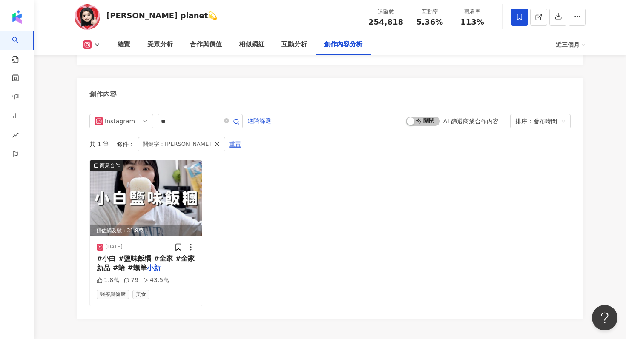
click at [229, 138] on span "重置" at bounding box center [235, 145] width 12 height 14
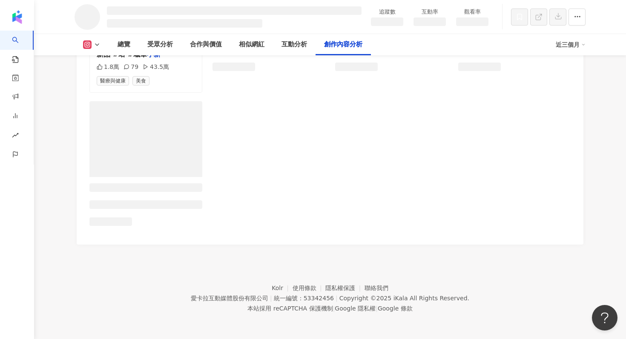
scroll to position [2278, 0]
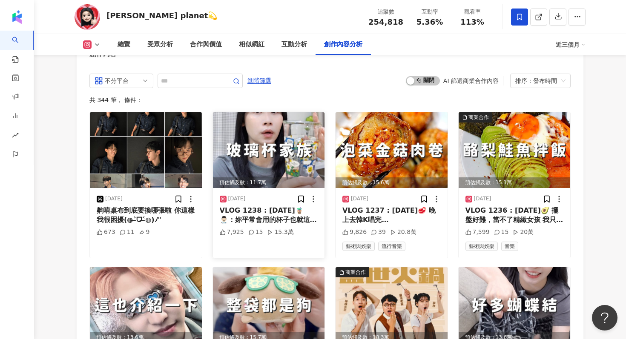
scroll to position [2615, 0]
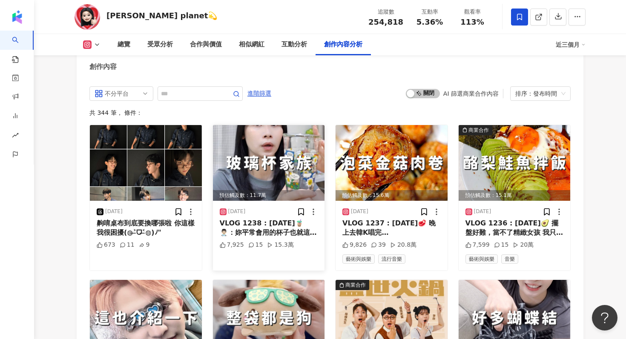
click at [271, 138] on img at bounding box center [269, 163] width 112 height 76
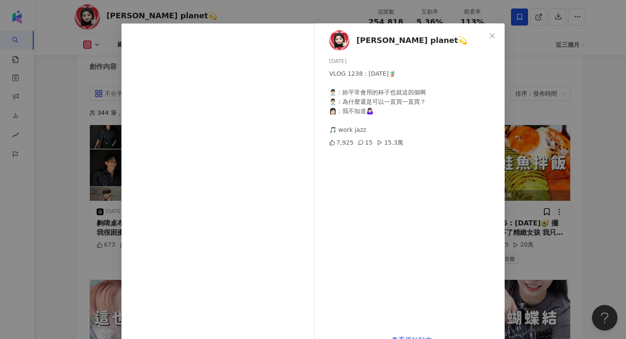
scroll to position [43, 0]
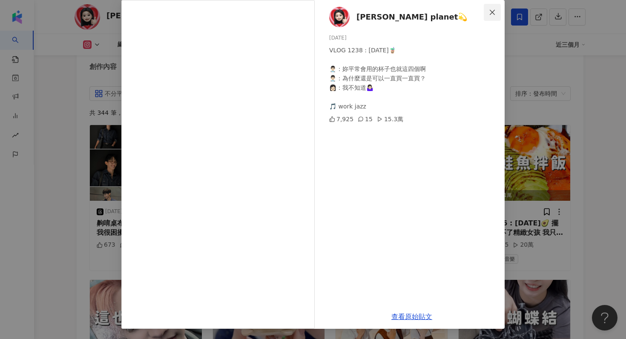
click at [494, 11] on icon "close" at bounding box center [492, 12] width 7 height 7
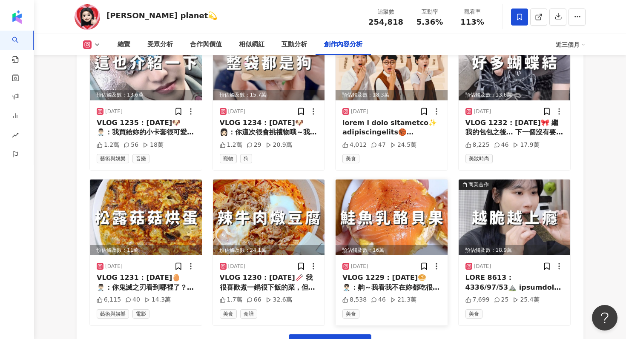
scroll to position [2890, 0]
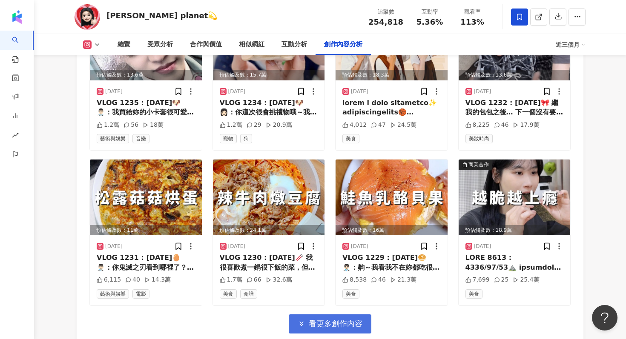
click at [355, 319] on span "看更多創作內容" at bounding box center [336, 323] width 54 height 9
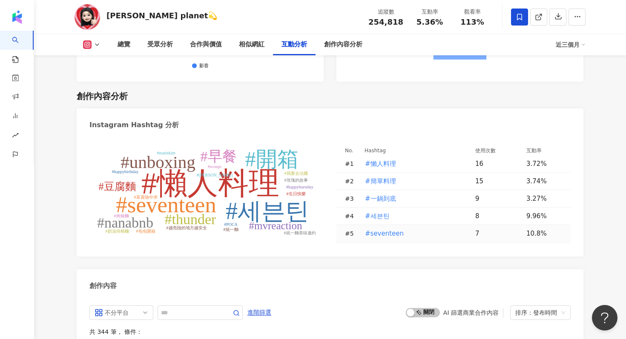
scroll to position [2269, 0]
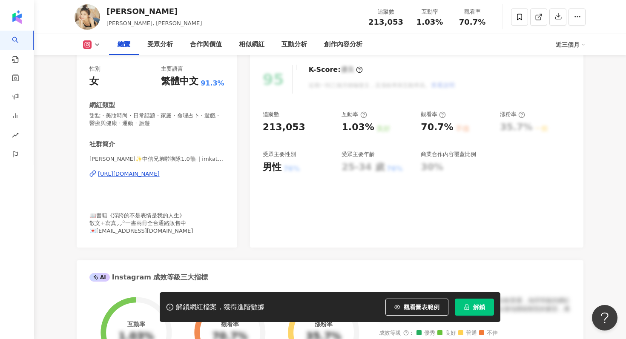
scroll to position [388, 0]
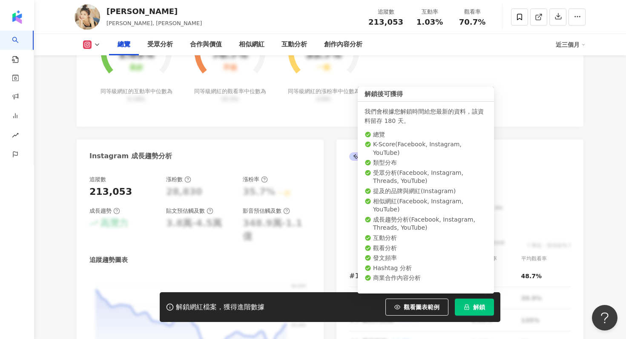
click at [464, 313] on button "解鎖" at bounding box center [474, 307] width 39 height 17
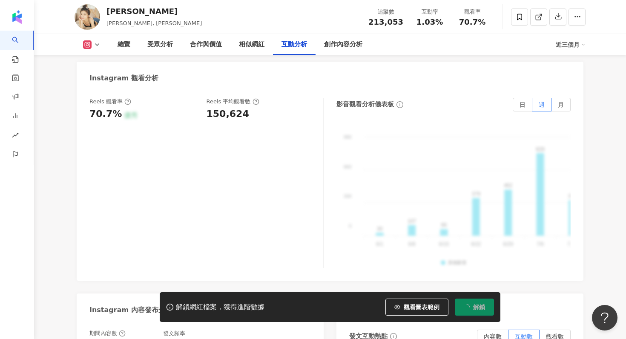
scroll to position [1942, 0]
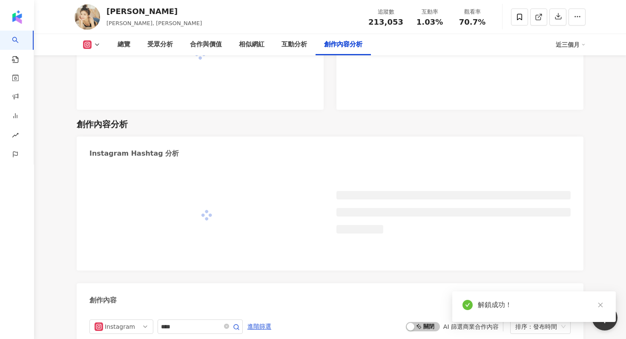
scroll to position [2253, 0]
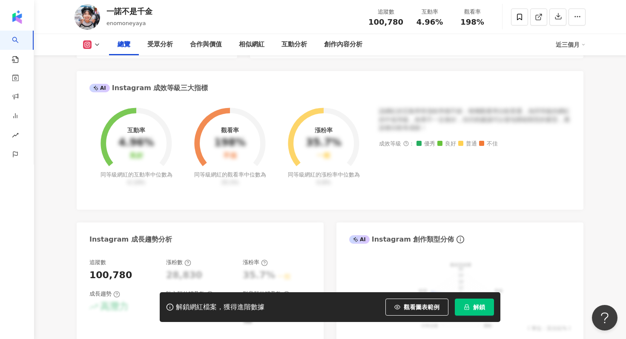
scroll to position [361, 0]
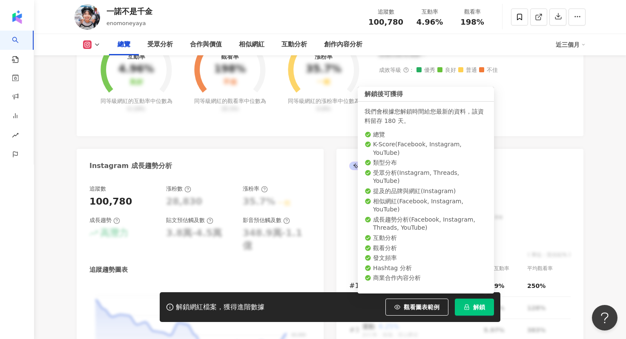
click at [465, 308] on icon "lock" at bounding box center [467, 307] width 6 height 6
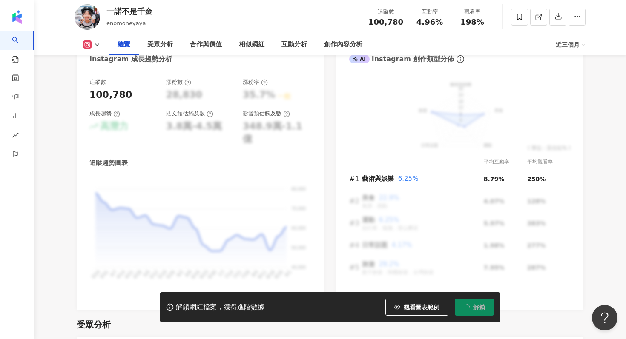
scroll to position [0, 0]
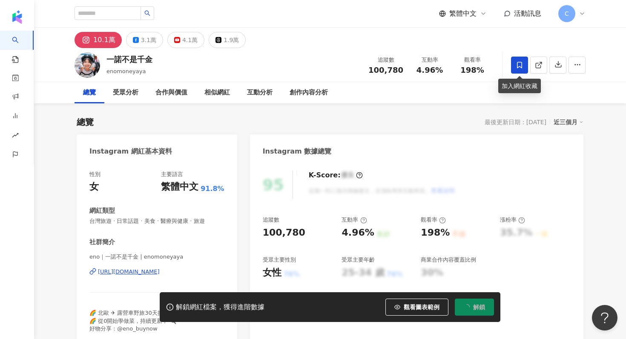
click at [517, 60] on span at bounding box center [519, 65] width 17 height 17
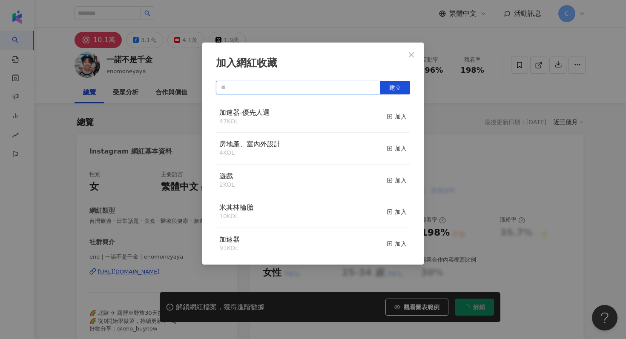
click at [319, 87] on input "text" at bounding box center [298, 88] width 165 height 14
type input "**"
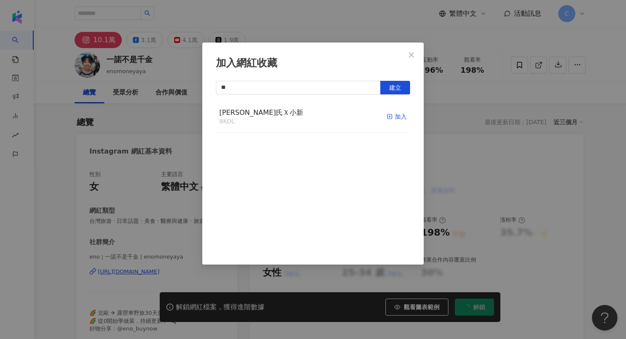
click at [393, 115] on div "加入" at bounding box center [397, 116] width 20 height 9
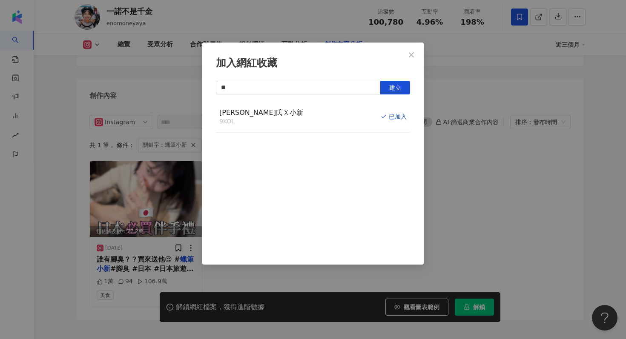
scroll to position [2575, 0]
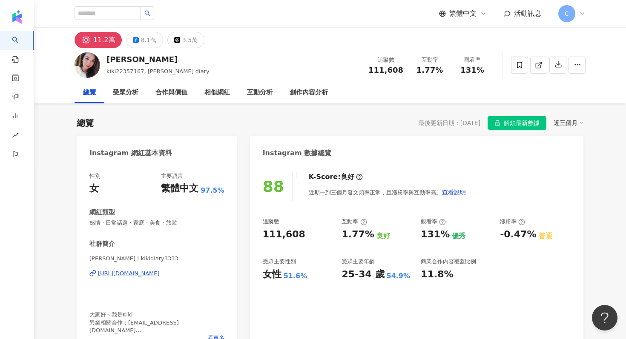
click at [529, 119] on span "解鎖最新數據" at bounding box center [522, 124] width 36 height 14
click at [147, 273] on div "[URL][DOMAIN_NAME]" at bounding box center [129, 274] width 62 height 8
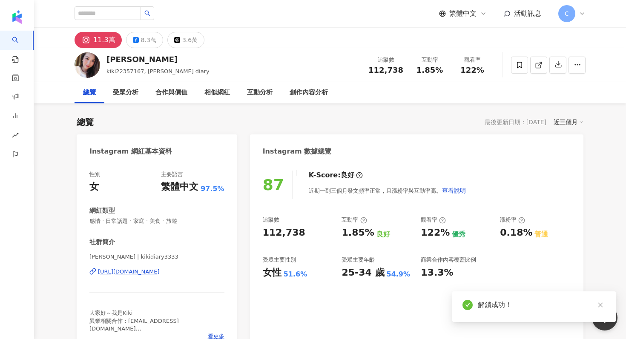
scroll to position [2605, 0]
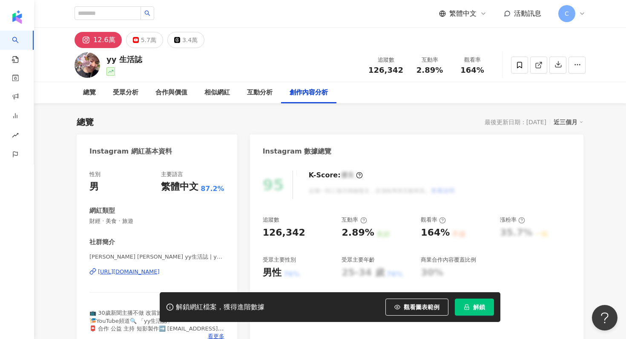
scroll to position [92, 0]
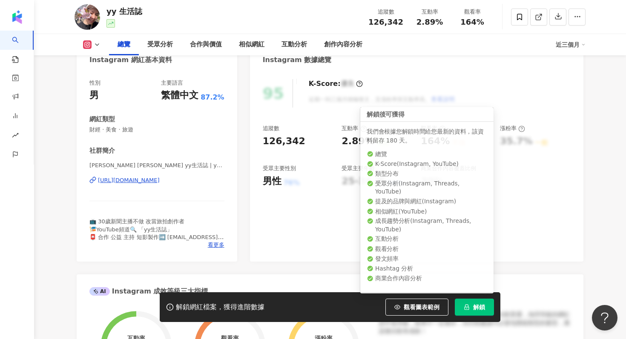
click at [472, 307] on button "解鎖" at bounding box center [474, 307] width 39 height 17
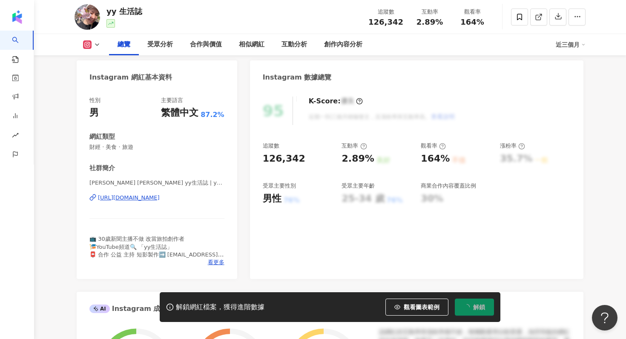
scroll to position [0, 0]
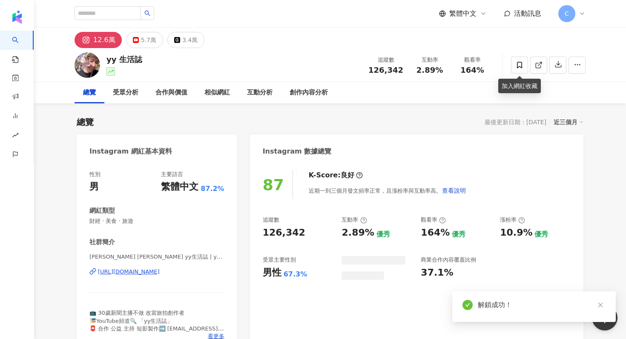
click at [517, 62] on icon at bounding box center [519, 65] width 5 height 6
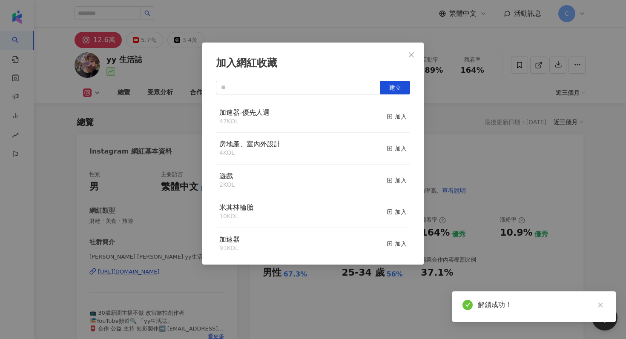
scroll to position [2615, 0]
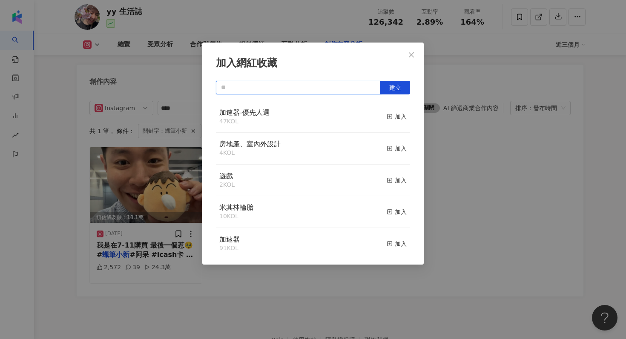
click at [327, 88] on input "text" at bounding box center [298, 88] width 165 height 14
type input "**"
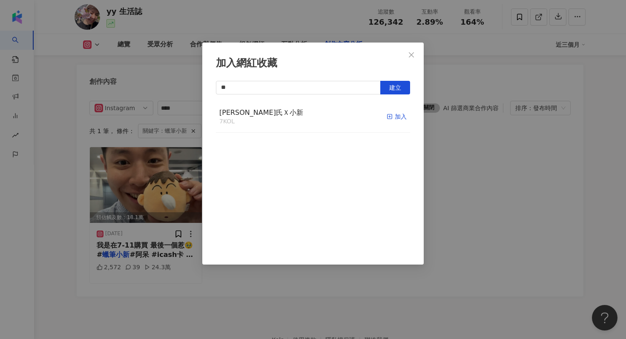
click at [392, 115] on rect "button" at bounding box center [389, 117] width 5 height 5
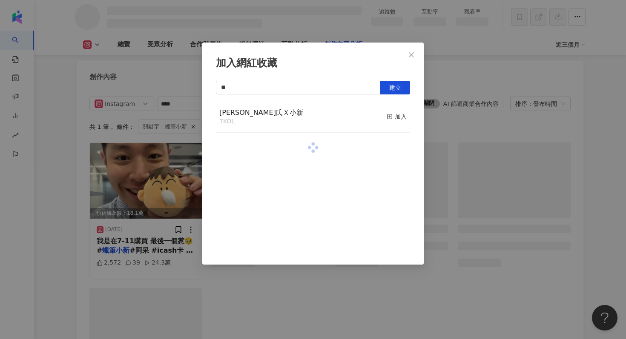
scroll to position [2524, 0]
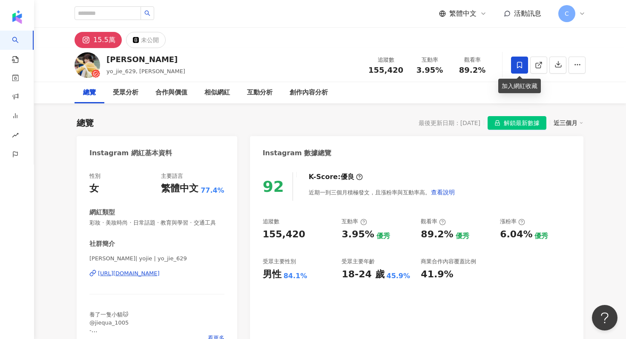
click at [519, 66] on icon at bounding box center [519, 65] width 5 height 6
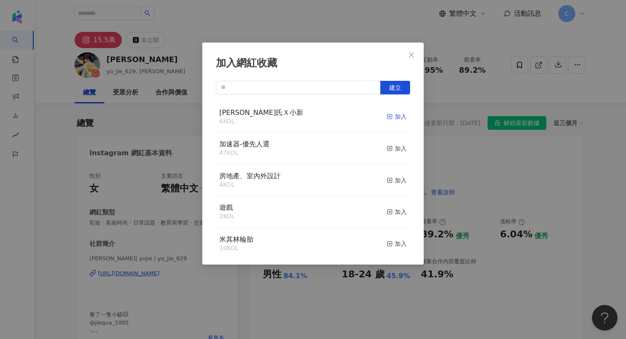
click at [397, 119] on div "加入" at bounding box center [397, 116] width 20 height 9
click at [515, 120] on div "加入網紅收藏 建立 白蘭氏Ｘ小新 7 KOL 已加入 加速器-優先人選 47 KOL 加入 房地產、室內外設計 4 KOL 加入 遊戲 2 KOL 加入 米其…" at bounding box center [313, 169] width 626 height 339
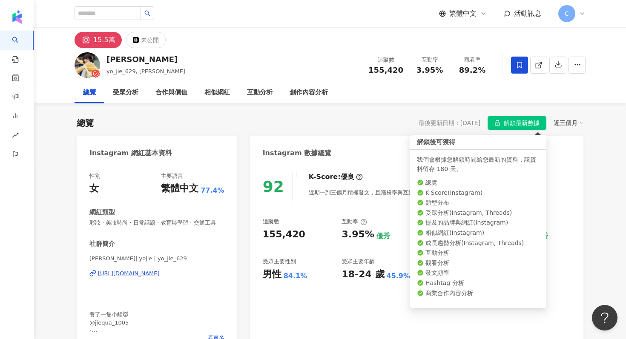
click at [507, 119] on span "解鎖最新數據" at bounding box center [522, 124] width 36 height 14
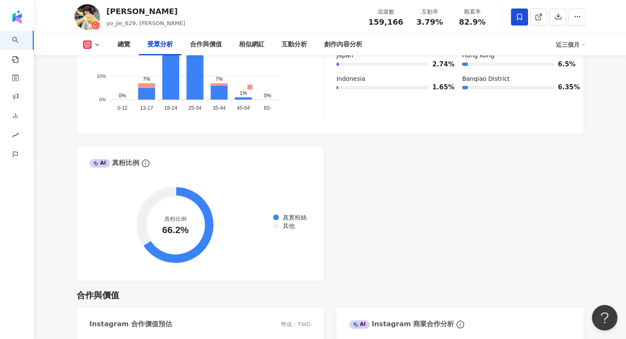
scroll to position [657, 0]
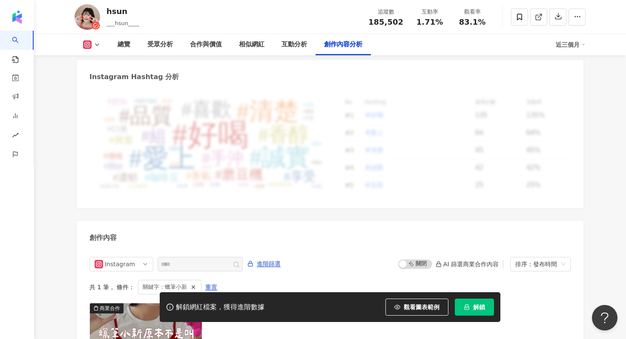
scroll to position [2626, 0]
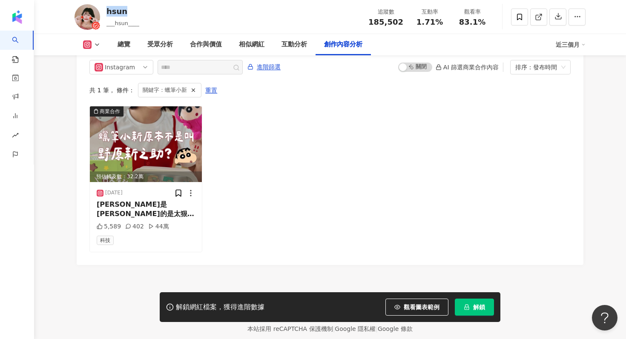
drag, startPoint x: 125, startPoint y: 13, endPoint x: 106, endPoint y: 12, distance: 18.8
click at [106, 12] on div "hsun ___hsun____ 追蹤數 185,502 互動率 1.71% 觀看率 83.1%" at bounding box center [329, 17] width 545 height 34
copy div "hsun"
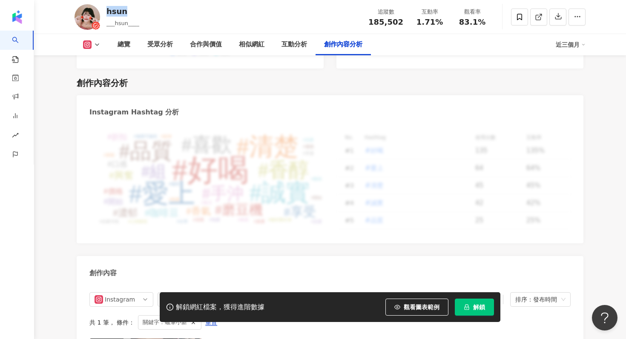
scroll to position [2117, 0]
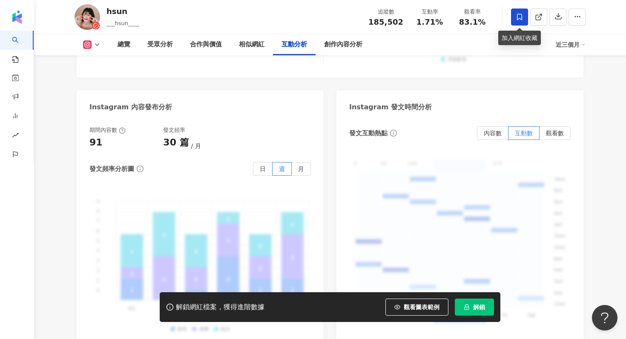
click at [524, 11] on span at bounding box center [519, 17] width 17 height 17
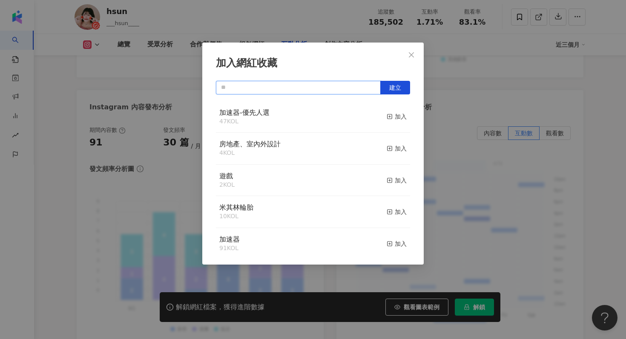
click at [311, 85] on input "text" at bounding box center [298, 88] width 165 height 14
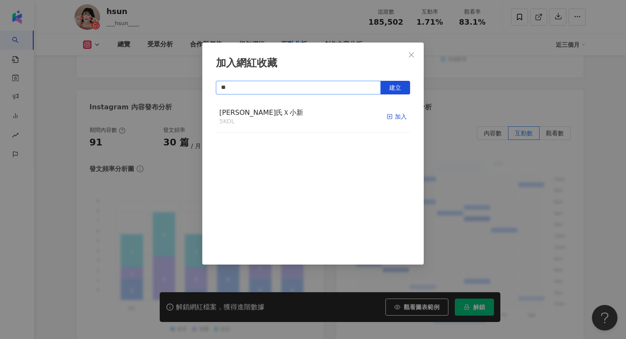
type input "**"
click at [396, 117] on div "加入" at bounding box center [397, 116] width 20 height 9
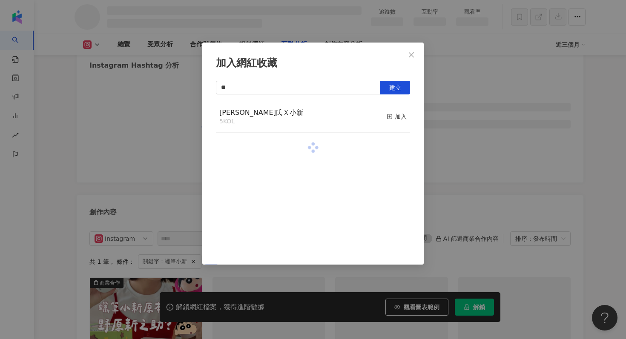
scroll to position [1888, 0]
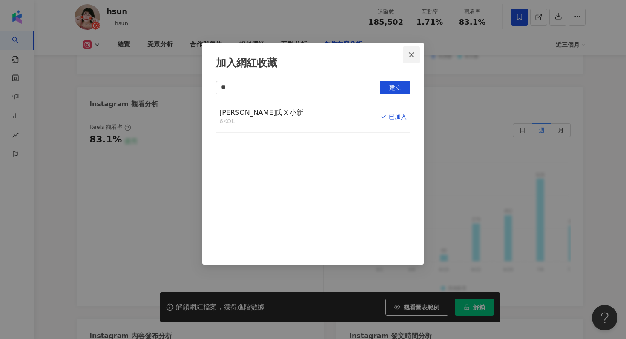
click at [411, 56] on icon "close" at bounding box center [411, 55] width 7 height 7
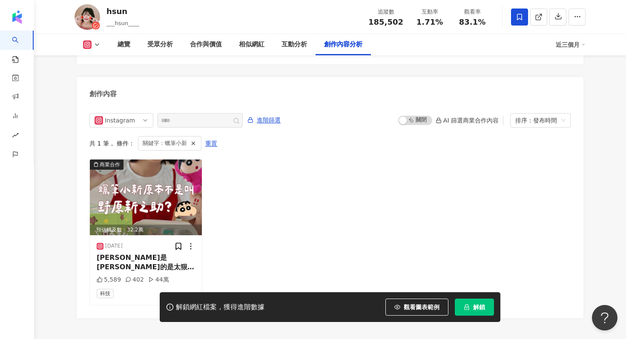
click at [483, 310] on span "解鎖" at bounding box center [479, 307] width 12 height 7
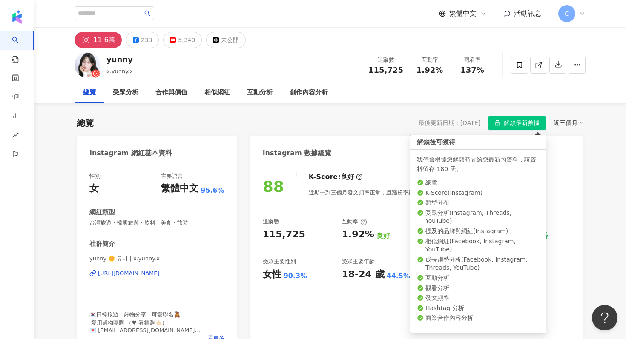
click at [514, 121] on span "解鎖最新數據" at bounding box center [522, 124] width 36 height 14
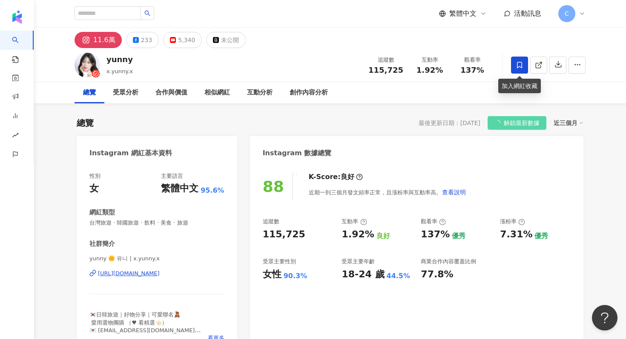
click at [517, 66] on icon at bounding box center [519, 65] width 5 height 6
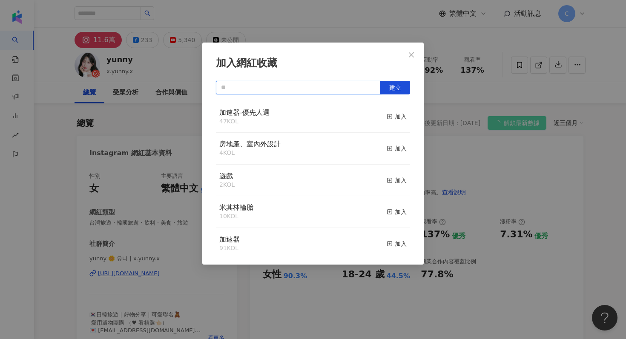
click at [321, 86] on input "text" at bounding box center [298, 88] width 165 height 14
type input "**"
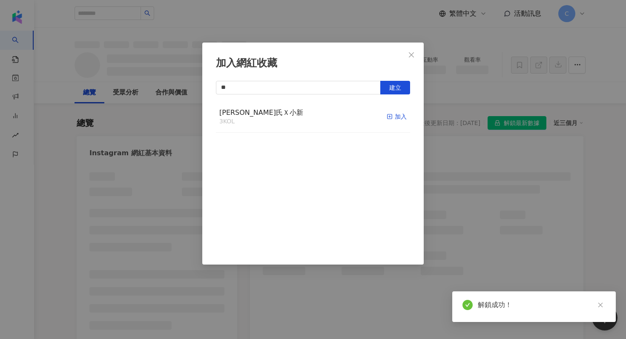
click at [397, 115] on div "加入" at bounding box center [397, 116] width 20 height 9
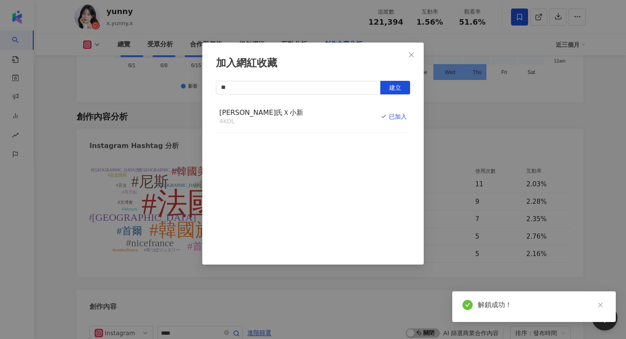
scroll to position [2609, 0]
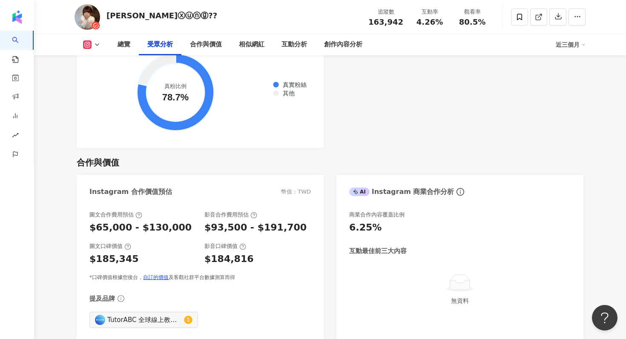
scroll to position [1119, 0]
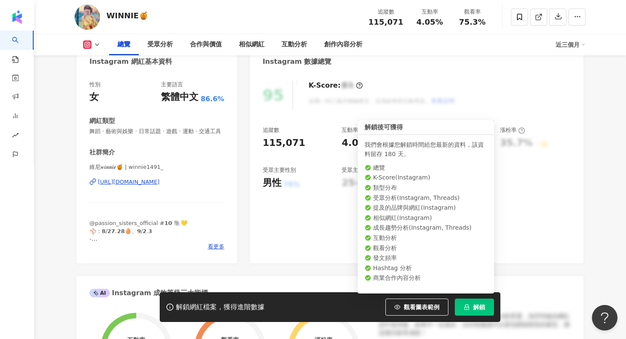
click at [473, 312] on button "解鎖" at bounding box center [474, 307] width 39 height 17
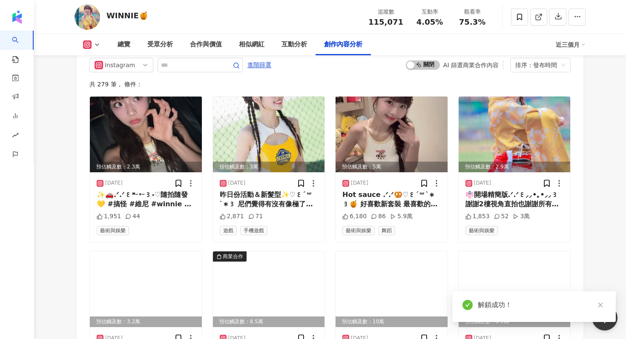
scroll to position [2416, 0]
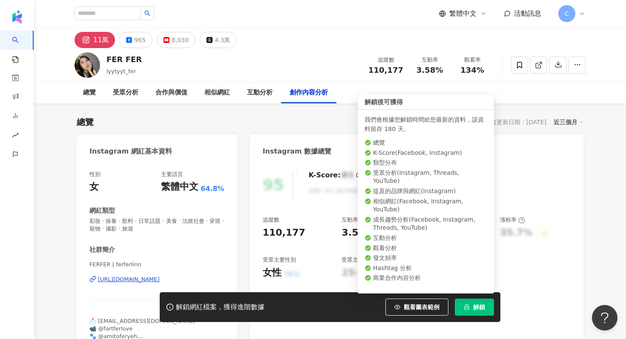
click at [469, 308] on icon "lock" at bounding box center [466, 308] width 5 height 6
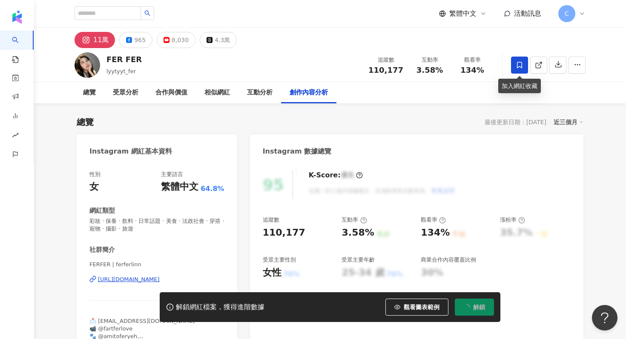
click at [516, 65] on icon at bounding box center [520, 65] width 8 height 8
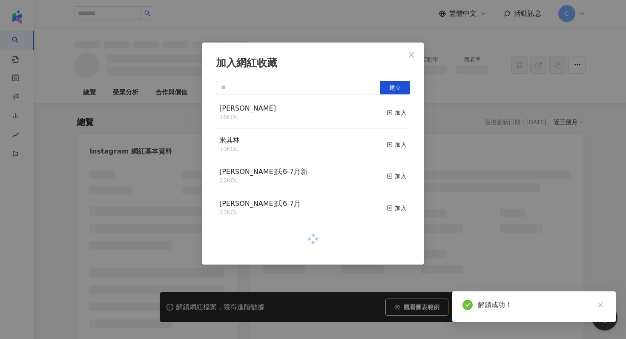
scroll to position [209, 0]
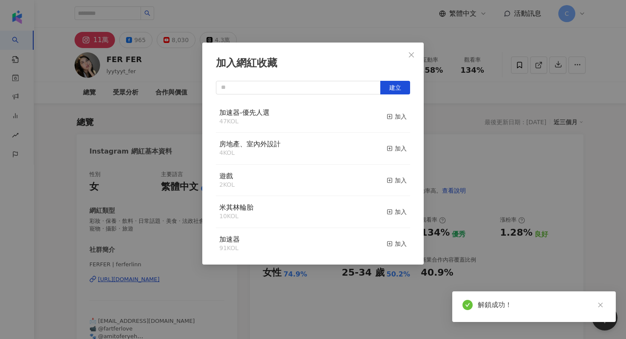
scroll to position [3, 0]
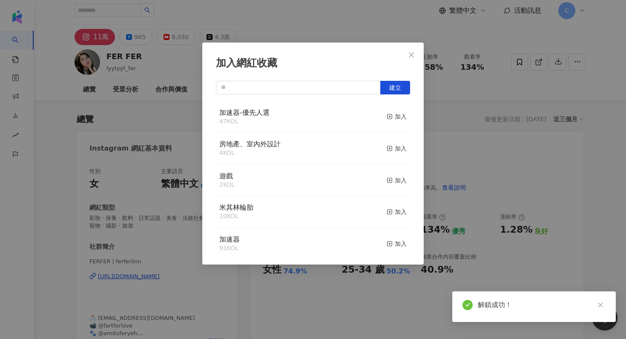
click at [470, 196] on div "加入網紅收藏 建立 加速器-優先人選 47 KOL 加入 房地產、室內外設計 4 KOL 加入 遊戲 2 KOL 加入 米其林輪胎 10 KOL 加入 加速器…" at bounding box center [313, 169] width 626 height 339
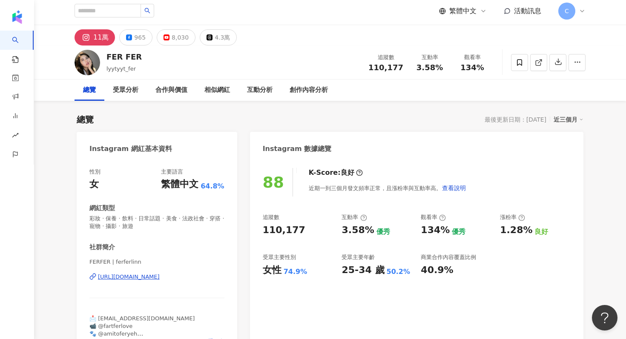
scroll to position [0, 0]
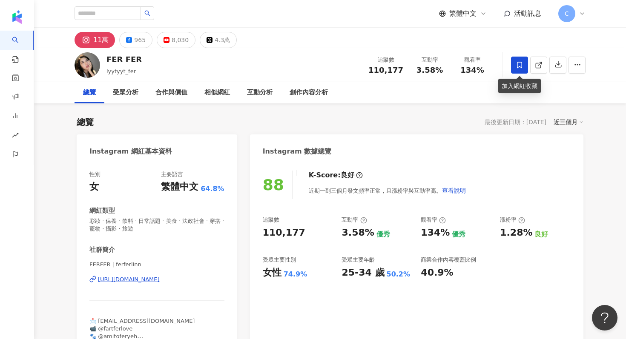
click at [522, 59] on span at bounding box center [519, 65] width 17 height 17
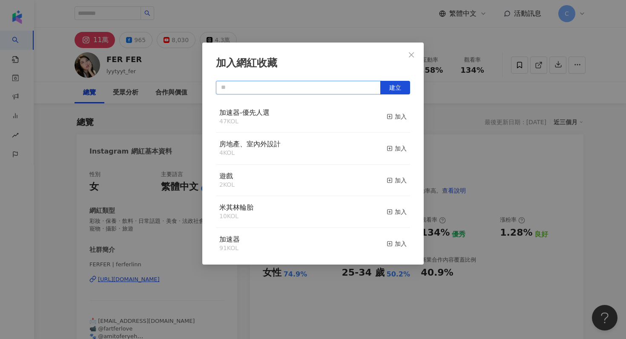
click at [310, 87] on input "text" at bounding box center [298, 88] width 165 height 14
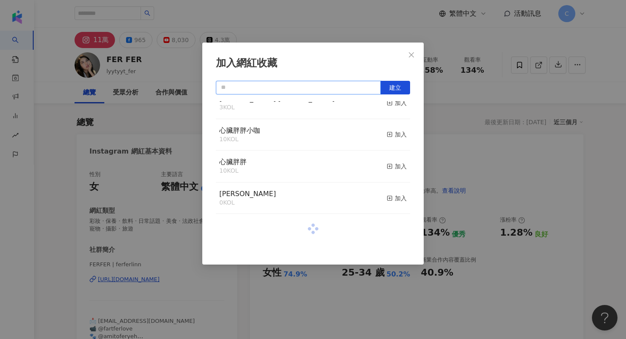
scroll to position [530, 0]
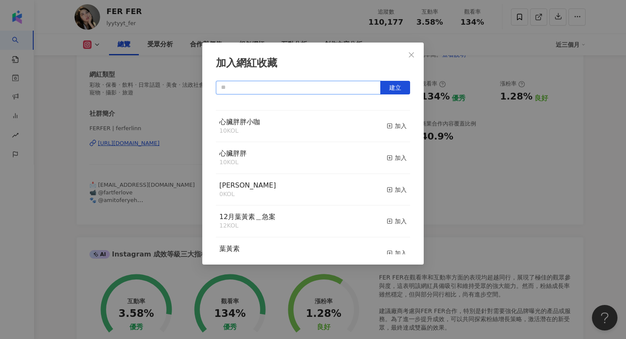
click at [295, 89] on input "text" at bounding box center [298, 88] width 165 height 14
type input "**"
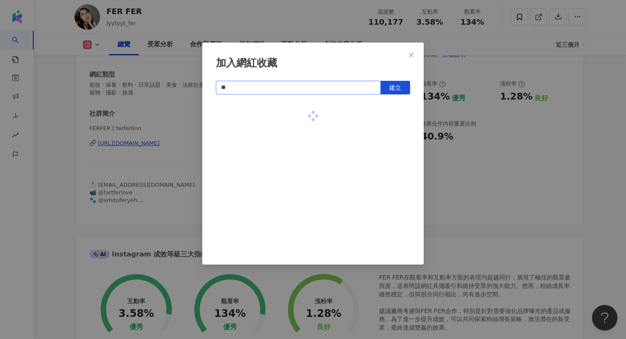
scroll to position [0, 0]
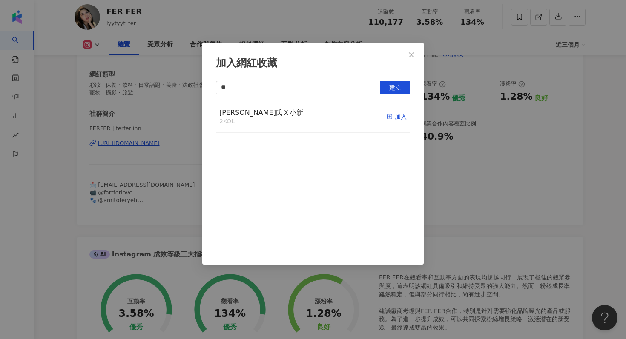
click at [398, 112] on div "加入" at bounding box center [397, 116] width 20 height 9
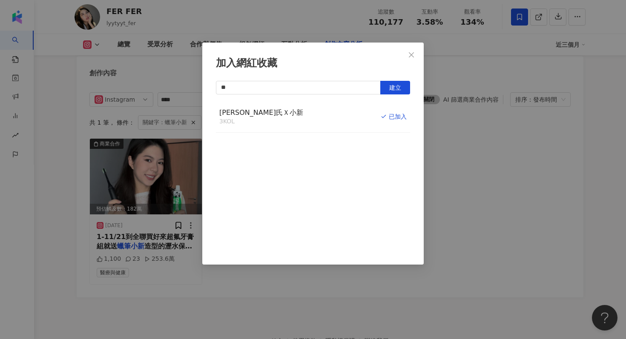
click at [415, 50] on button "Close" at bounding box center [411, 54] width 17 height 17
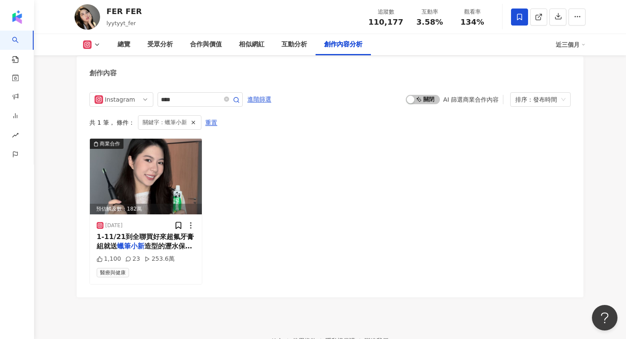
scroll to position [2609, 0]
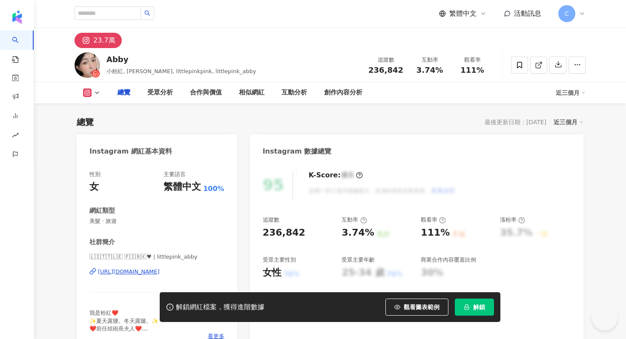
click at [468, 307] on icon "lock" at bounding box center [466, 308] width 5 height 6
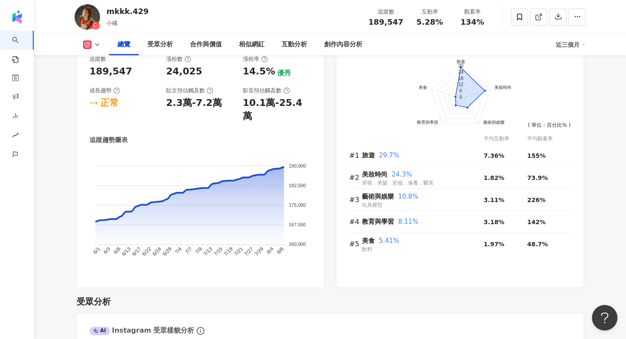
scroll to position [2686, 0]
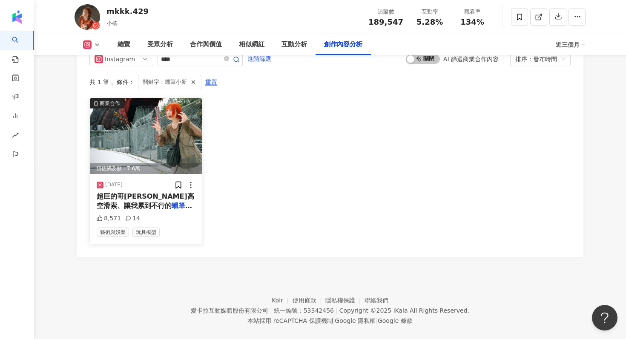
click at [169, 121] on img at bounding box center [146, 136] width 112 height 76
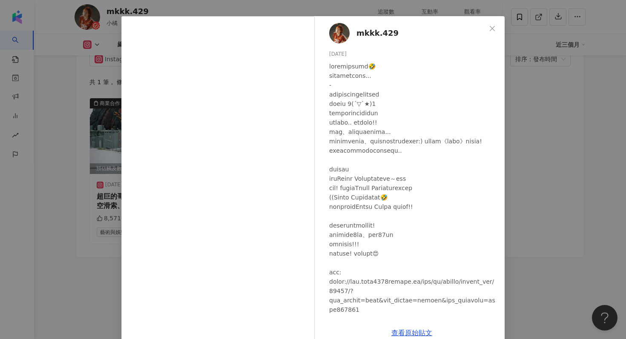
scroll to position [43, 0]
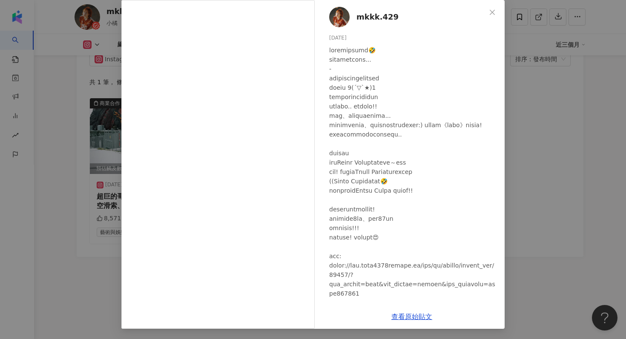
click at [524, 155] on div "mkkk.429 2025/6/27 8,571 14 查看原始貼文" at bounding box center [313, 169] width 626 height 339
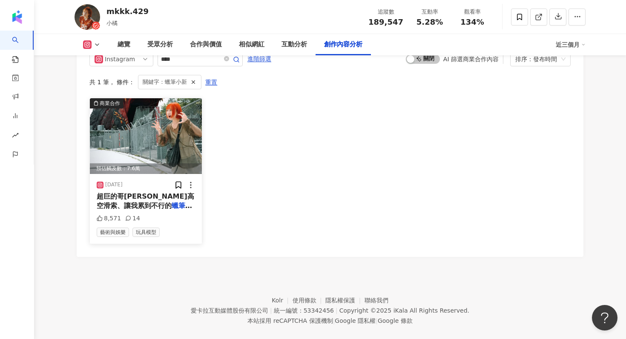
click at [157, 113] on img at bounding box center [146, 136] width 112 height 76
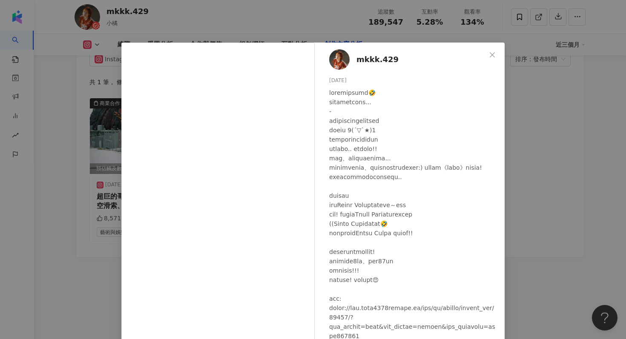
click at [527, 66] on div "mkkk.429 2025/6/27 8,571 14 查看原始貼文" at bounding box center [313, 169] width 626 height 339
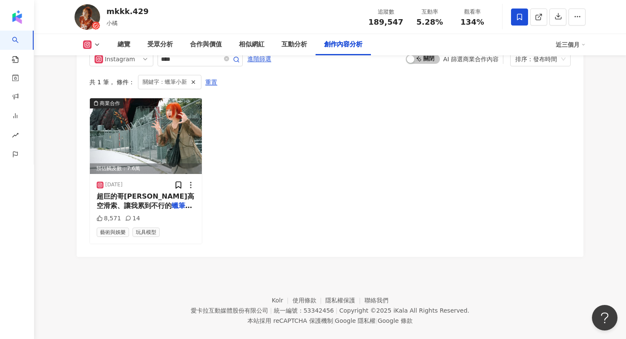
click at [519, 15] on icon at bounding box center [520, 17] width 8 height 8
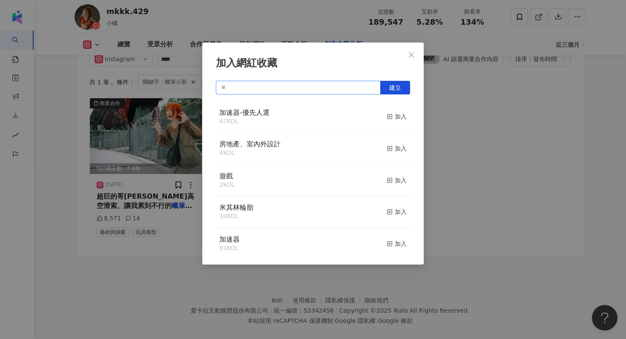
click at [275, 86] on input "text" at bounding box center [298, 88] width 165 height 14
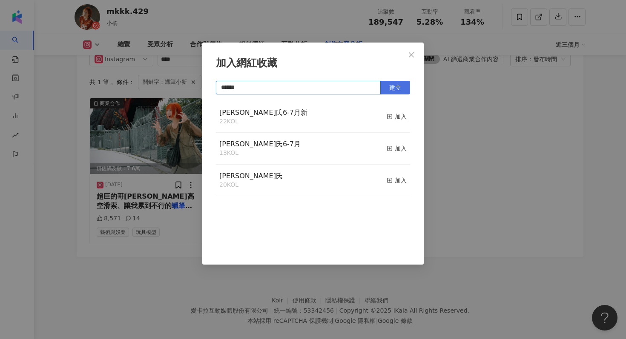
click at [394, 86] on span "建立" at bounding box center [395, 87] width 12 height 7
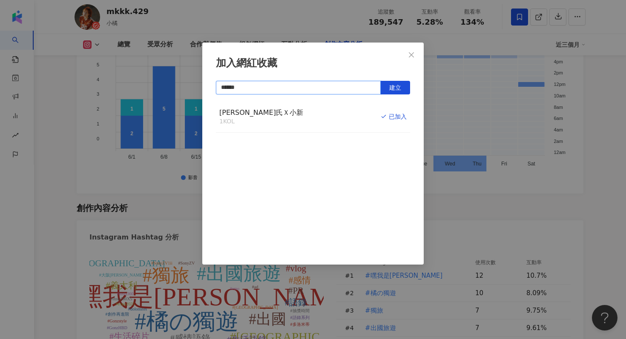
scroll to position [2623, 0]
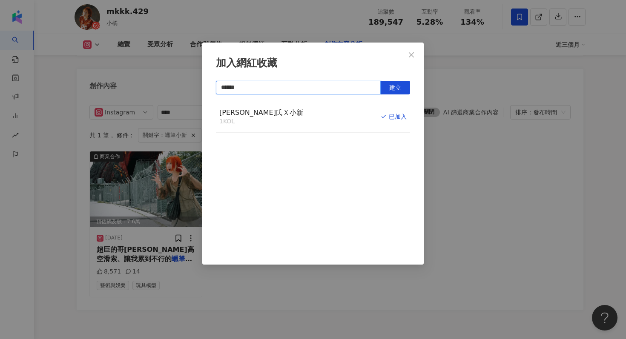
type input "******"
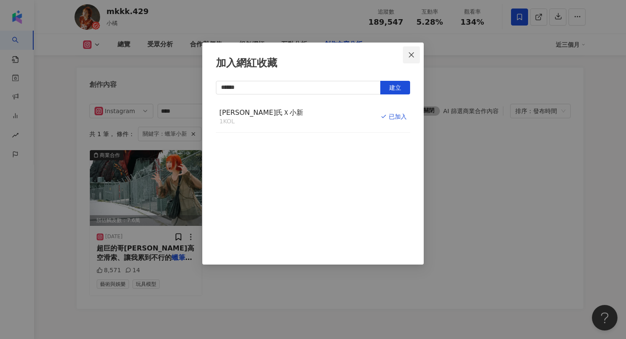
click at [413, 46] on button "Close" at bounding box center [411, 54] width 17 height 17
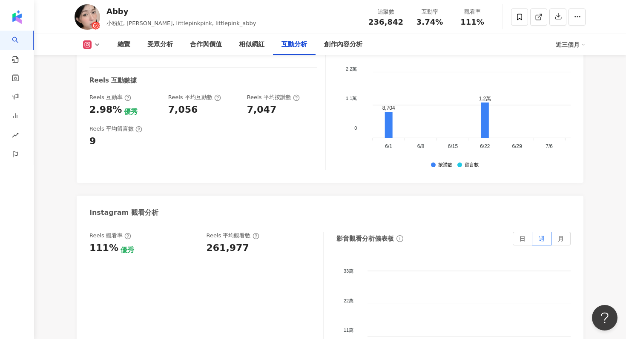
scroll to position [1670, 0]
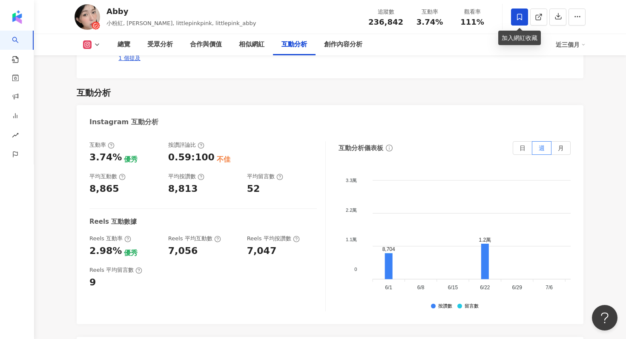
click at [516, 17] on icon at bounding box center [520, 17] width 8 height 8
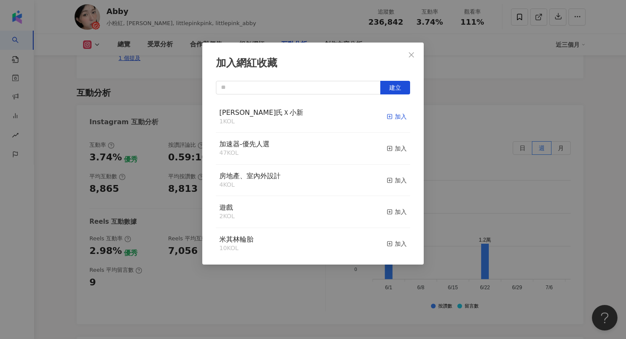
click at [395, 118] on div "加入" at bounding box center [397, 116] width 20 height 9
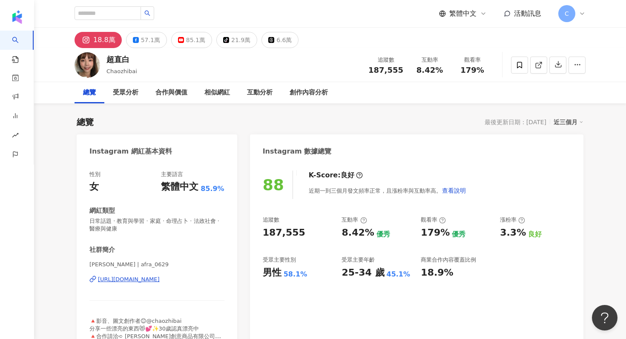
click at [155, 279] on div "[URL][DOMAIN_NAME]" at bounding box center [129, 280] width 62 height 8
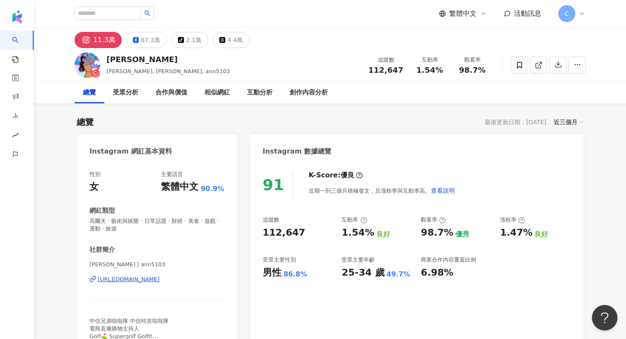
click at [160, 276] on div "[URL][DOMAIN_NAME]" at bounding box center [129, 280] width 62 height 8
